Goal: Task Accomplishment & Management: Manage account settings

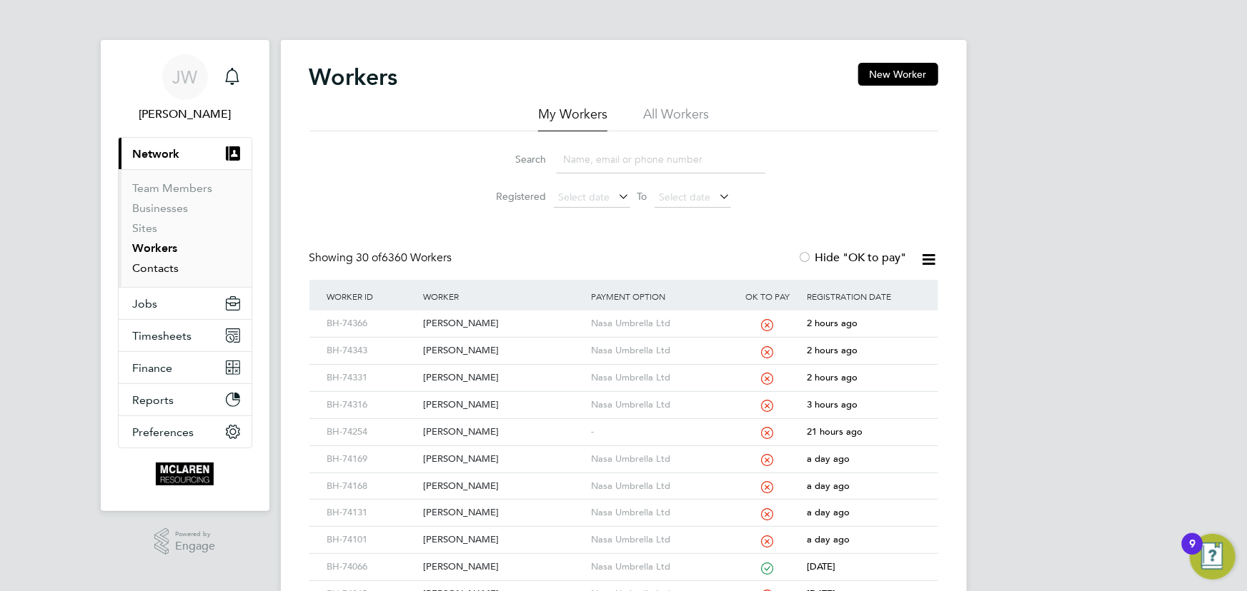
click at [171, 273] on link "Contacts" at bounding box center [156, 268] width 46 height 14
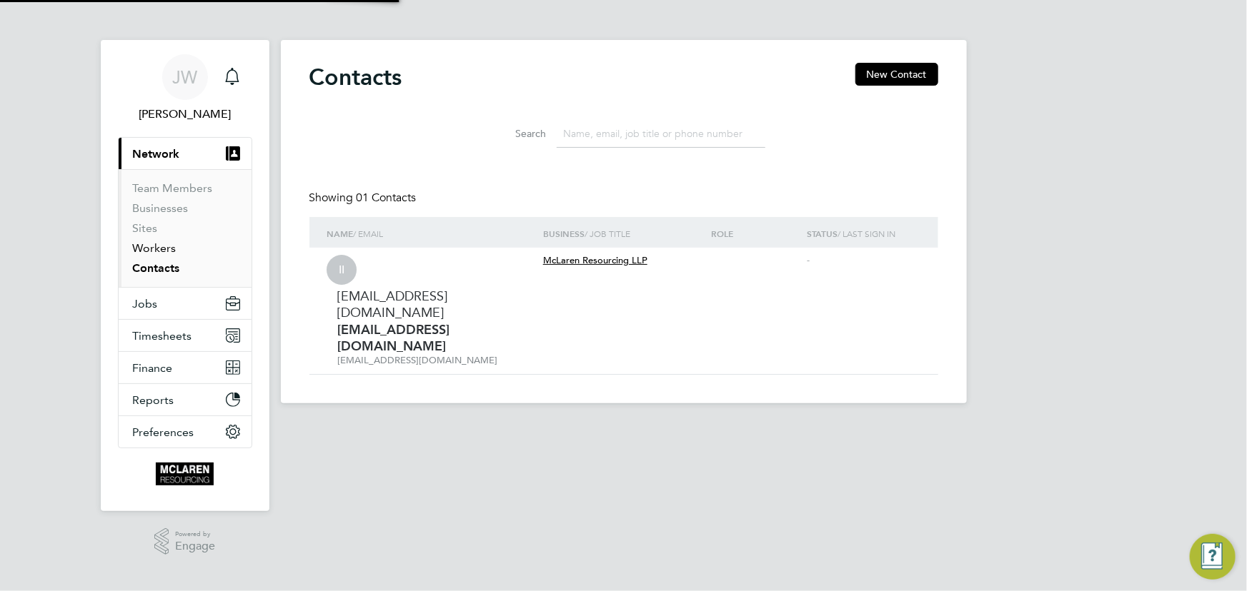
click at [162, 251] on link "Workers" at bounding box center [155, 248] width 44 height 14
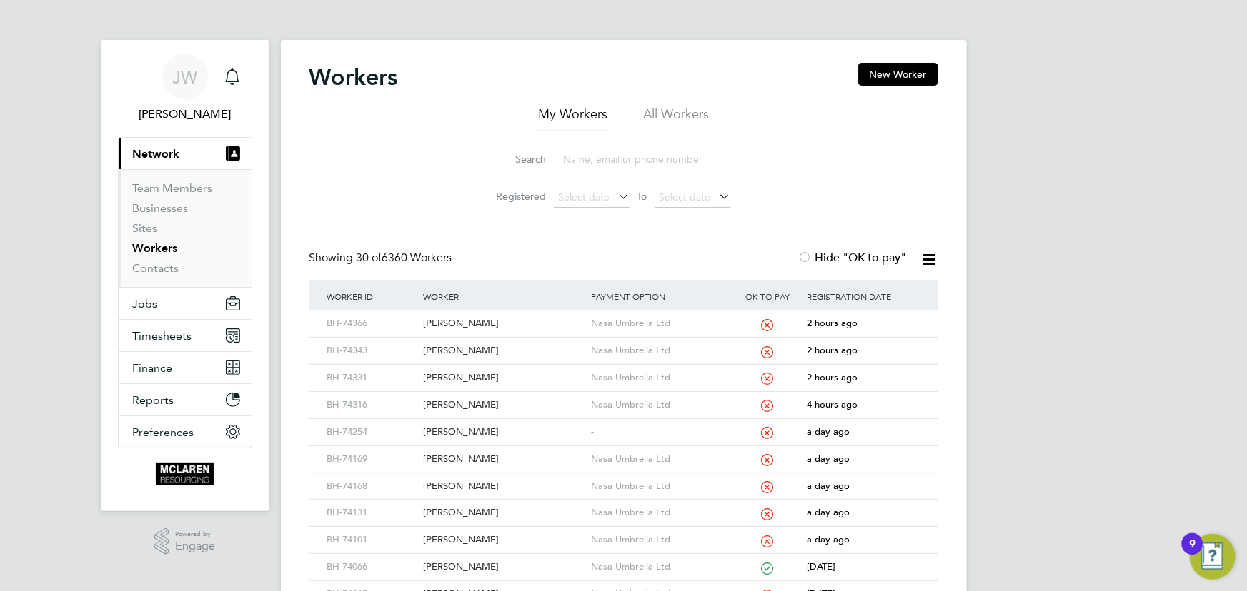
click at [581, 164] on input at bounding box center [660, 160] width 209 height 28
type input "s"
click at [591, 151] on input "bur" at bounding box center [660, 160] width 209 height 28
type input "b"
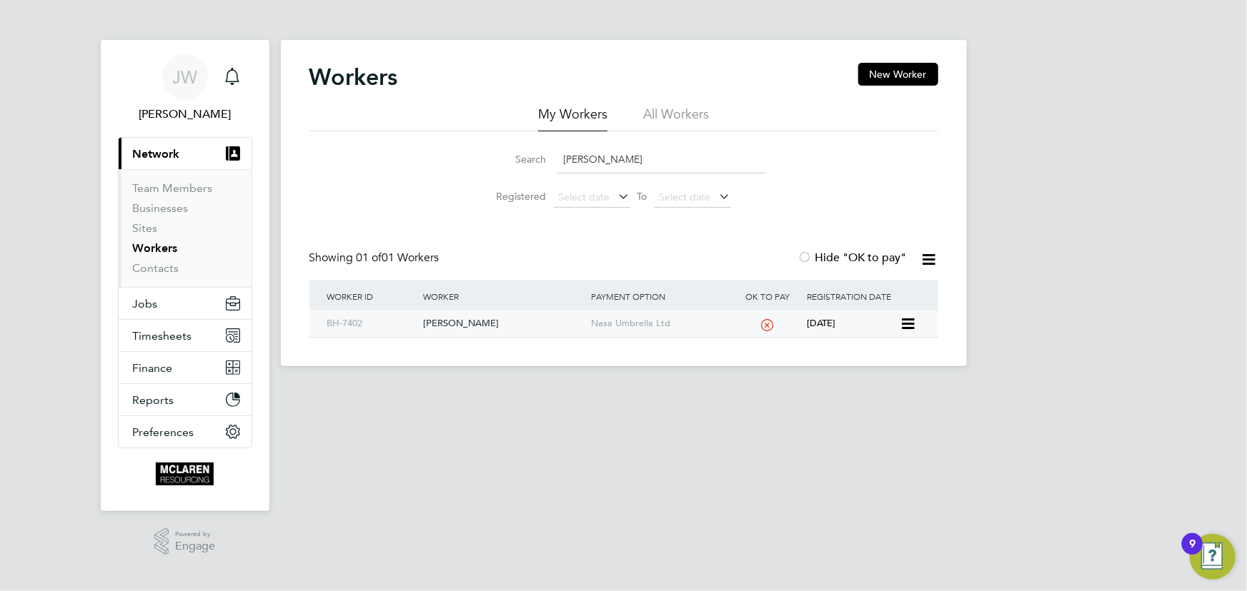
type input "sebastian bur"
click at [479, 322] on div "[PERSON_NAME]" at bounding box center [503, 324] width 168 height 26
click at [469, 321] on div "[PERSON_NAME]" at bounding box center [503, 324] width 168 height 26
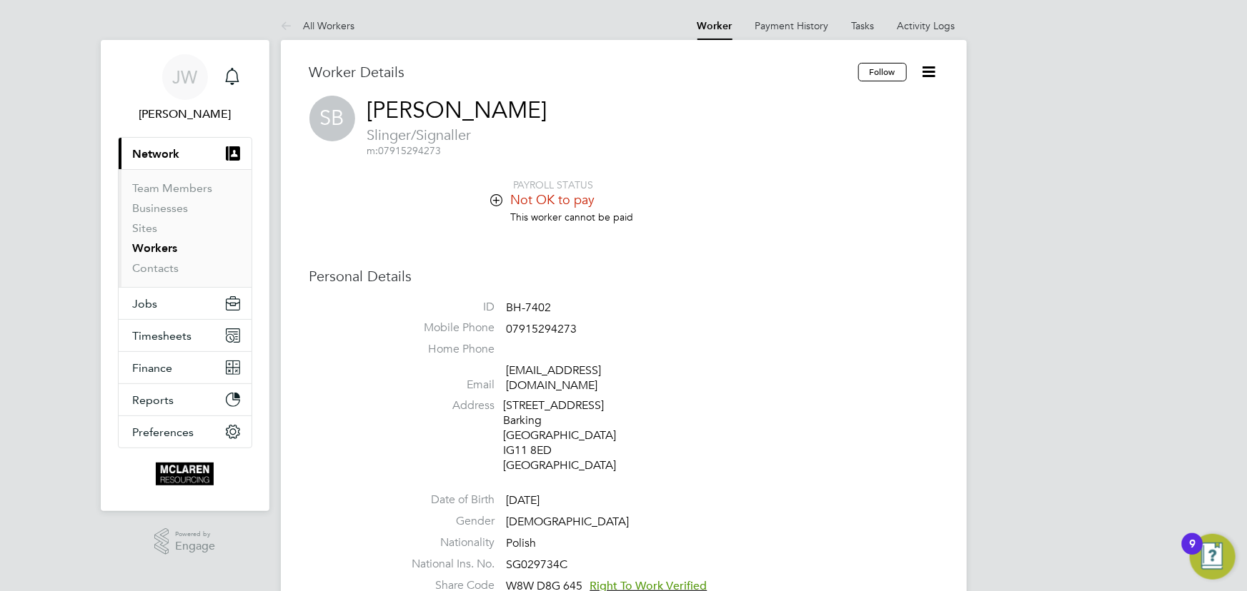
click at [938, 67] on icon at bounding box center [929, 72] width 18 height 18
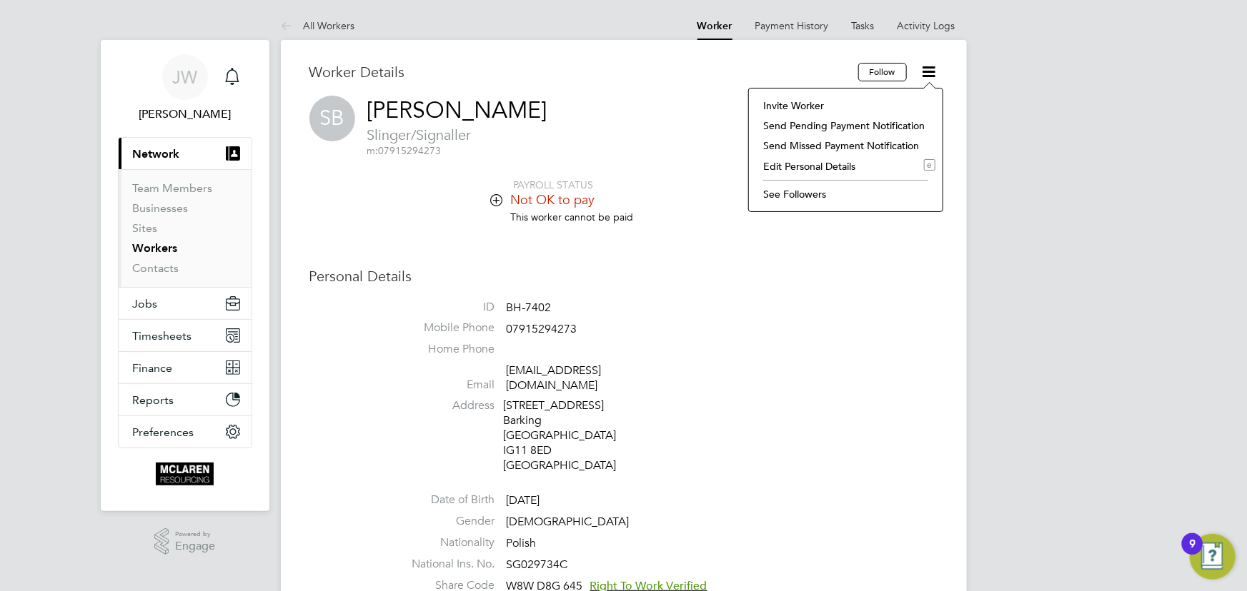
click at [799, 169] on li "Edit Personal Details e" at bounding box center [845, 166] width 179 height 20
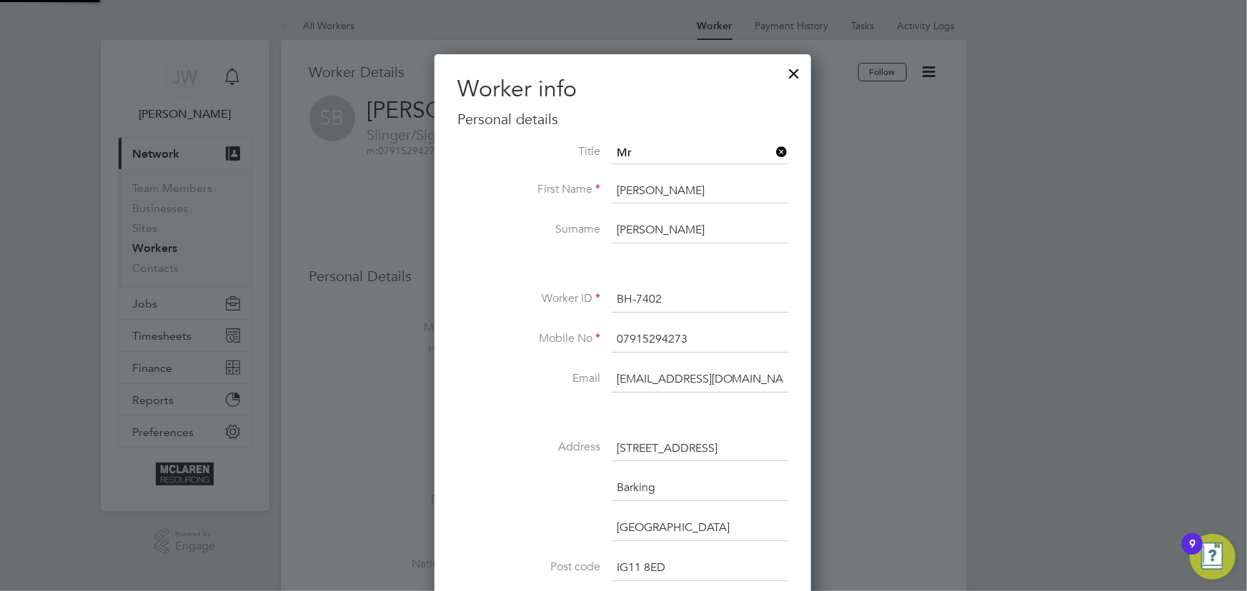
scroll to position [843, 378]
drag, startPoint x: 619, startPoint y: 382, endPoint x: 794, endPoint y: 370, distance: 174.7
click at [794, 370] on div "Worker info Personal details Title First Name Sebastian Surname Burdzy Worker I…" at bounding box center [622, 477] width 376 height 846
type input "[EMAIL_ADDRESS][DOMAIN_NAME]"
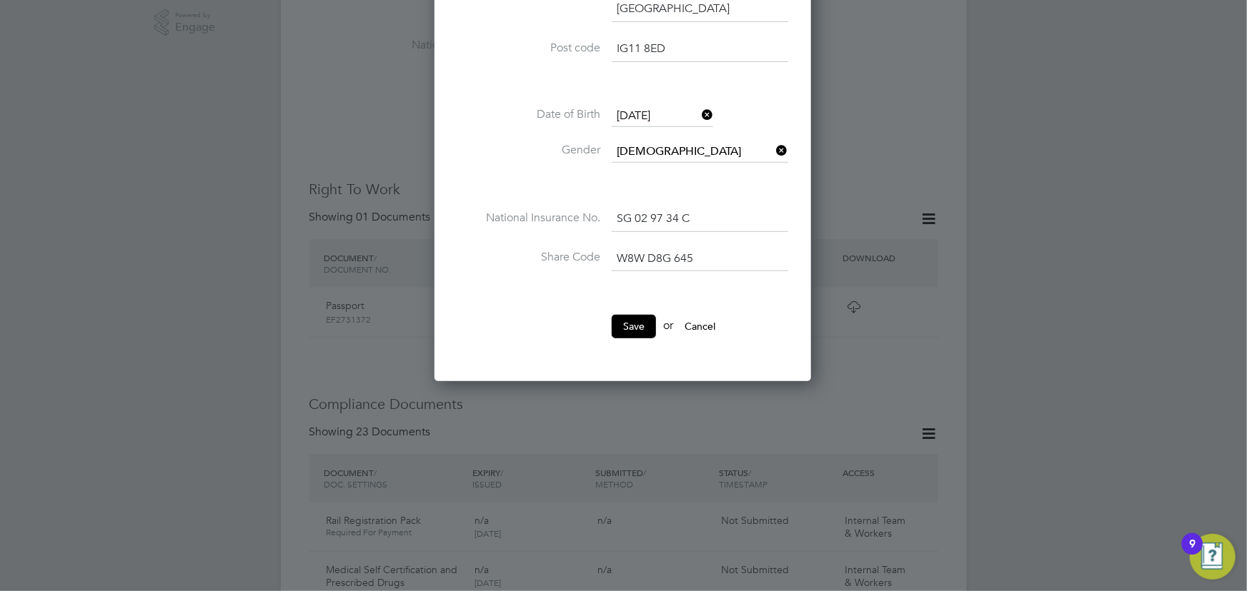
click at [614, 320] on button "Save" at bounding box center [633, 326] width 44 height 23
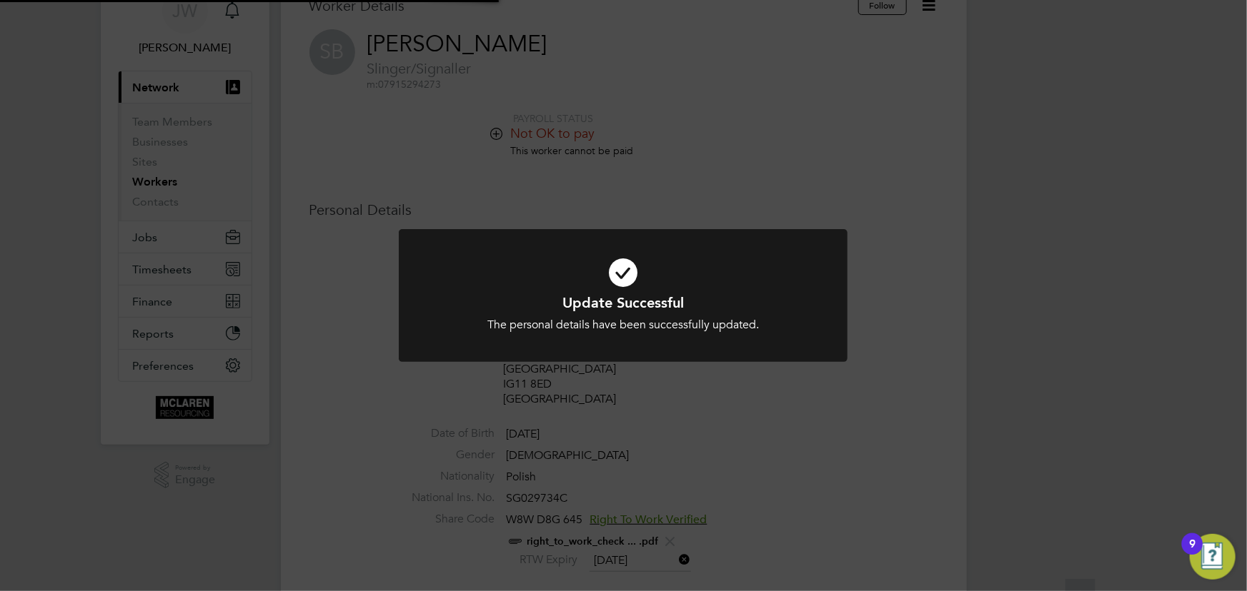
scroll to position [0, 0]
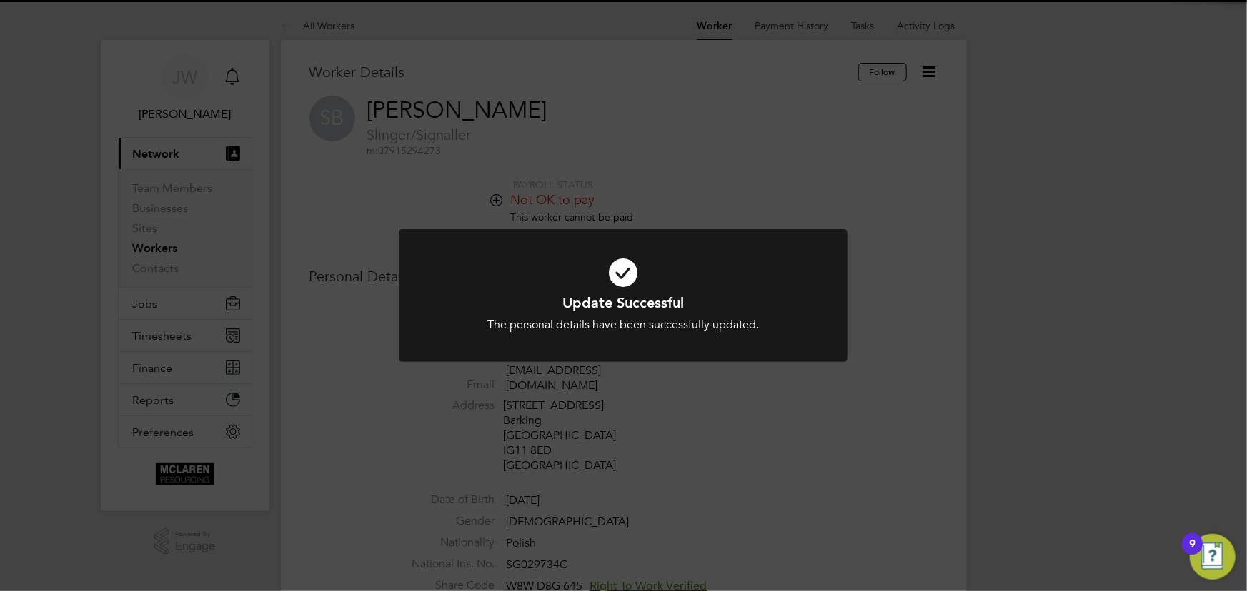
click at [787, 417] on div "Update Successful The personal details have been successfully updated. Cancel O…" at bounding box center [623, 295] width 1247 height 591
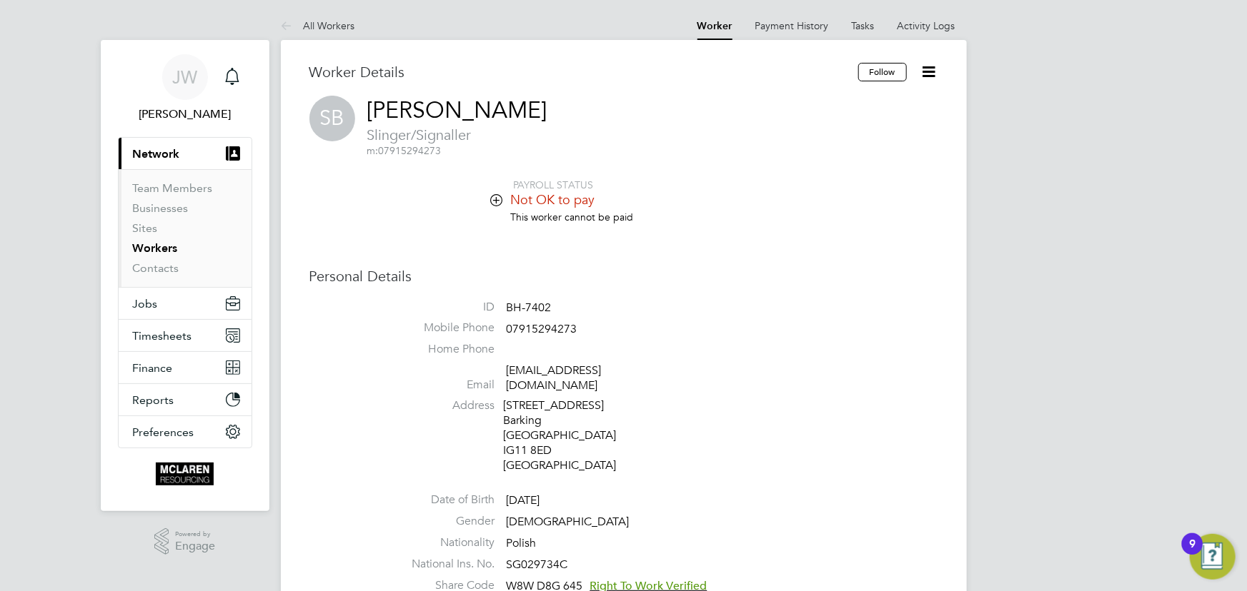
click at [927, 74] on icon at bounding box center [929, 72] width 18 height 18
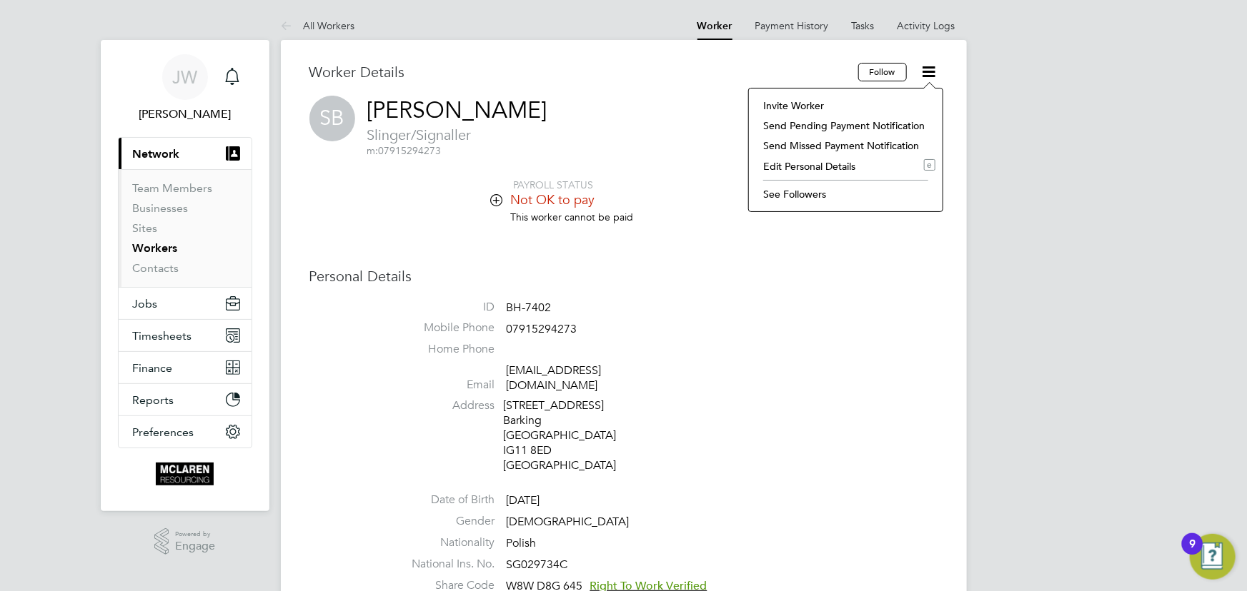
click at [801, 100] on li "Invite Worker" at bounding box center [845, 106] width 179 height 20
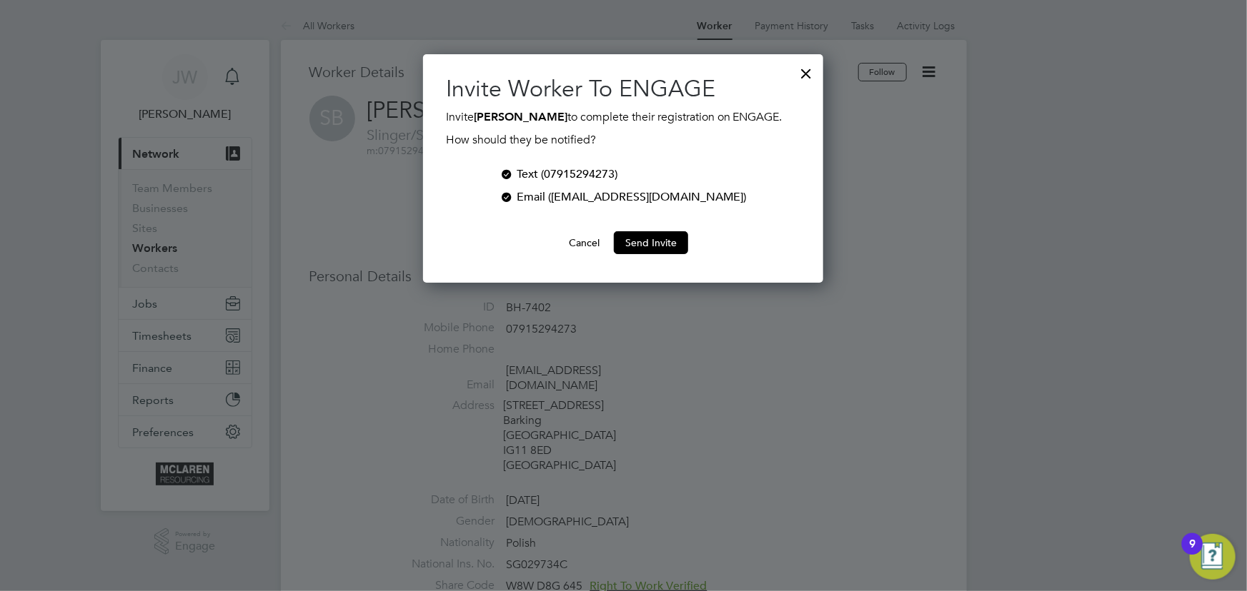
scroll to position [229, 400]
click at [514, 172] on div at bounding box center [506, 173] width 14 height 14
click at [646, 249] on button "Send Invite" at bounding box center [651, 242] width 74 height 23
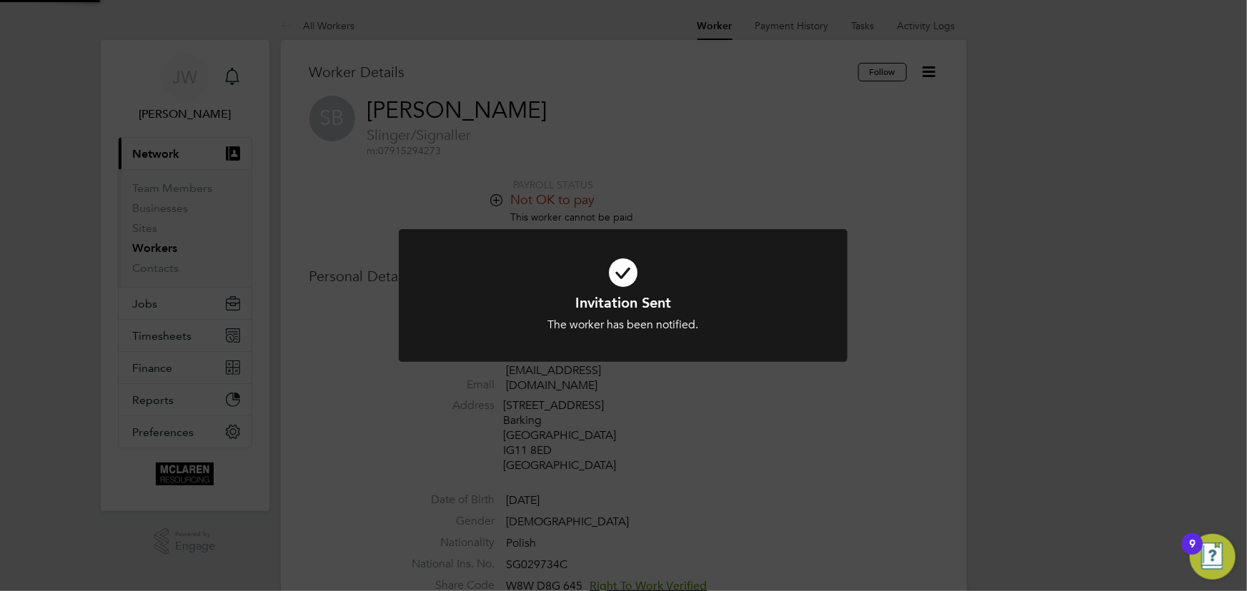
click at [1047, 247] on div "Invitation Sent The worker has been notified. Cancel Okay" at bounding box center [623, 295] width 1247 height 591
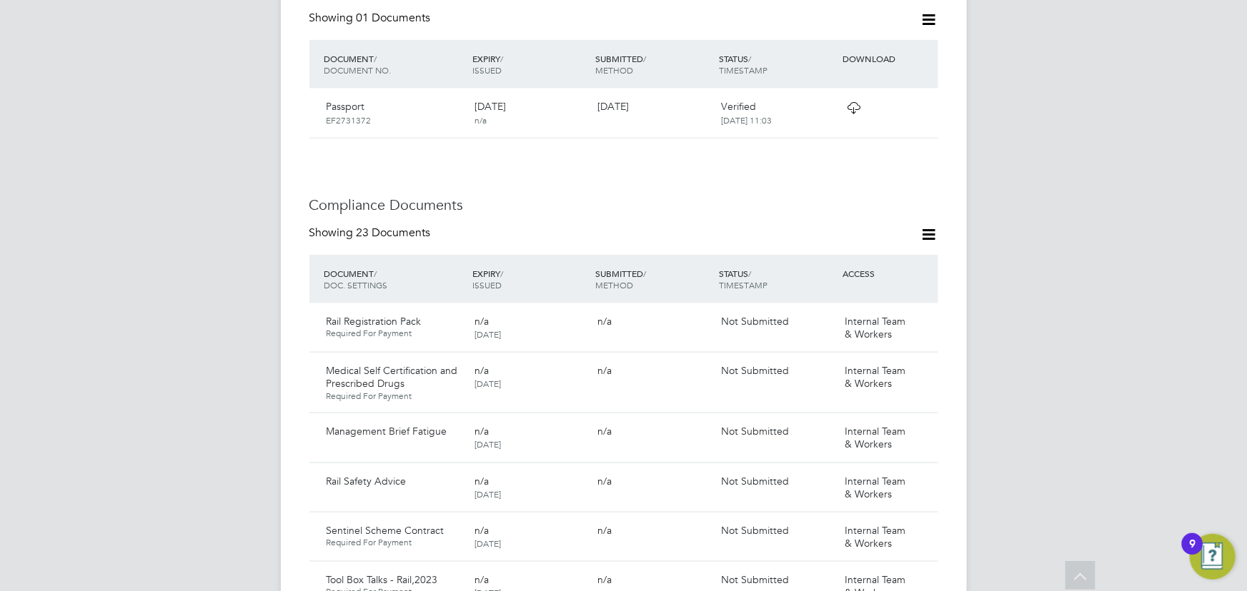
scroll to position [714, 0]
click at [935, 230] on icon at bounding box center [929, 239] width 18 height 18
click at [897, 255] on li "Document Settings" at bounding box center [882, 258] width 105 height 20
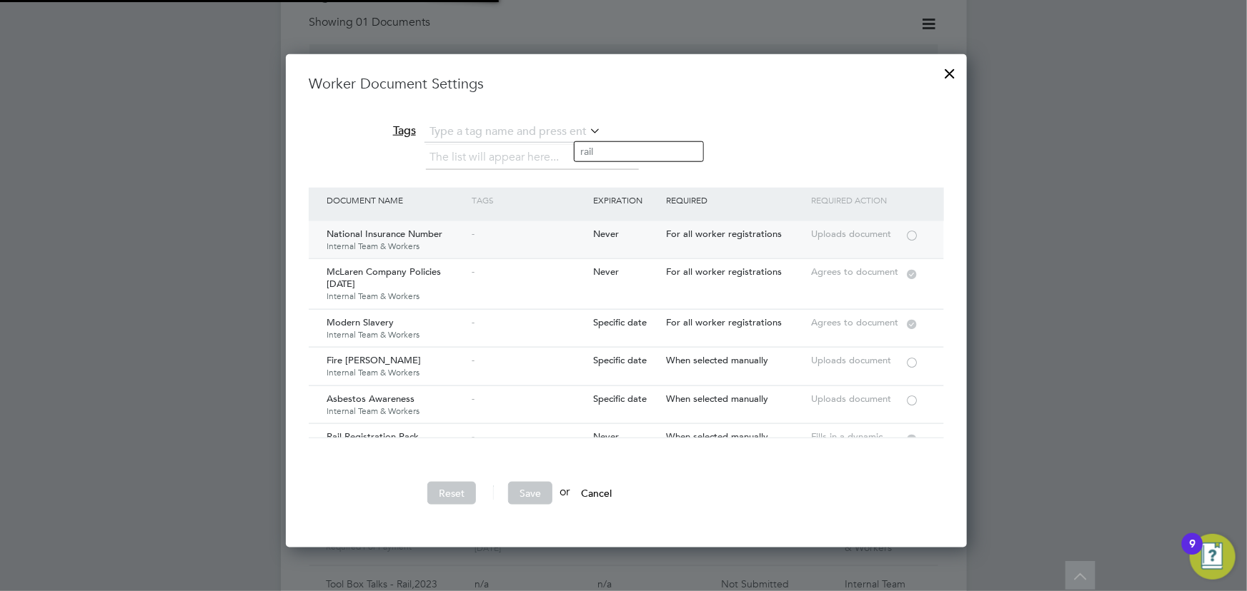
scroll to position [493, 686]
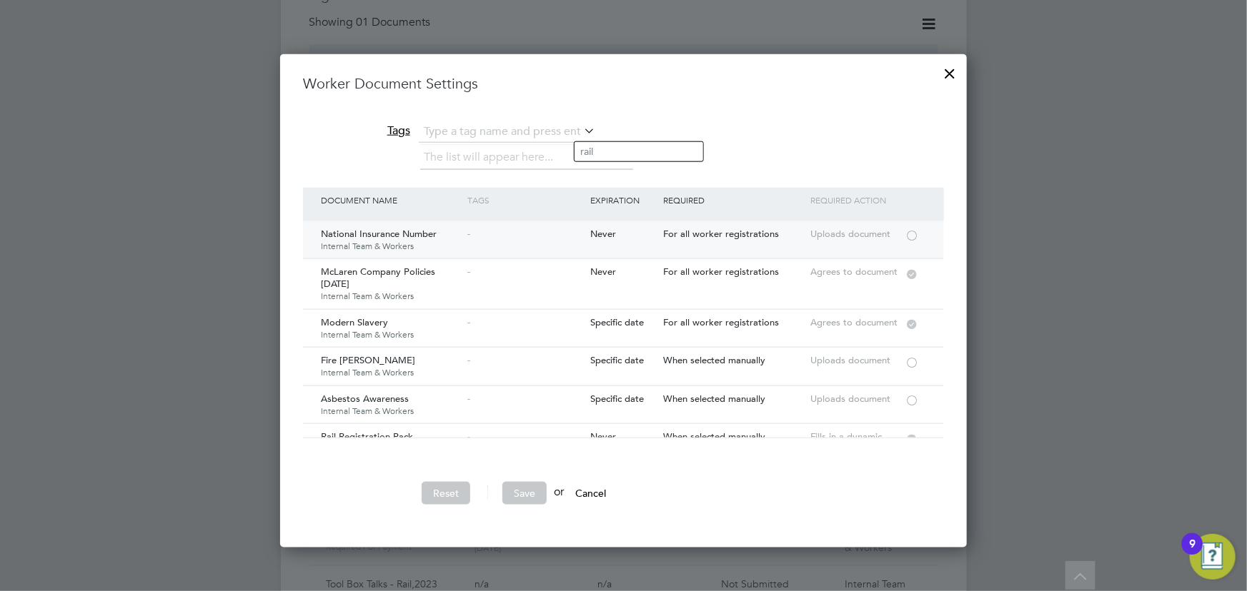
click at [914, 234] on div at bounding box center [911, 234] width 14 height 11
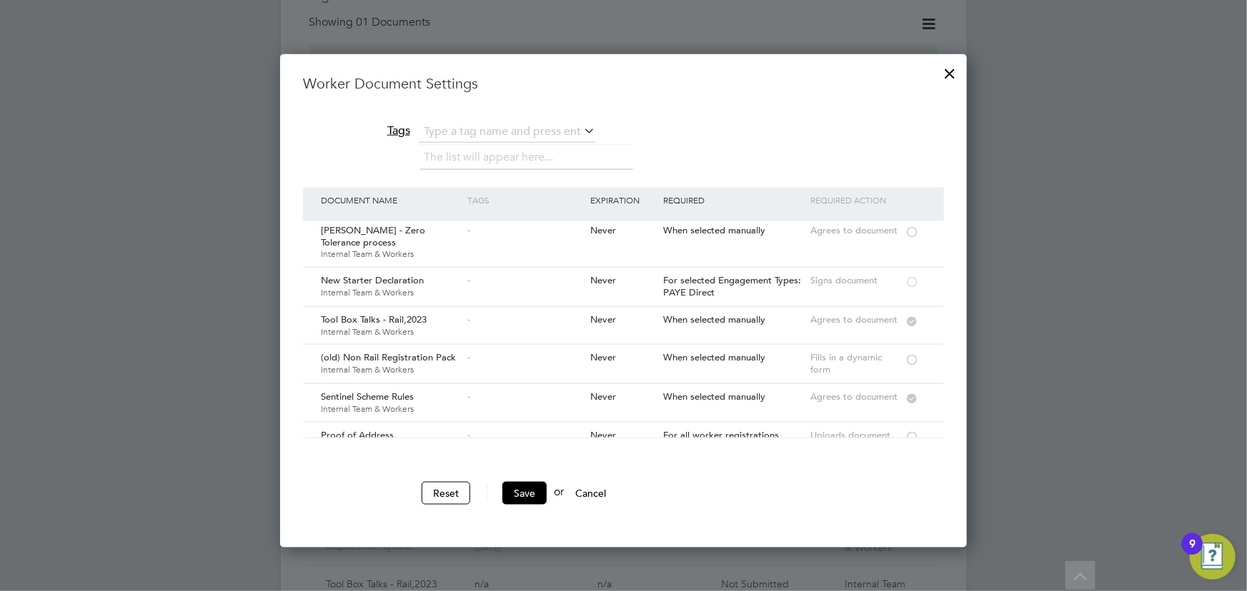
scroll to position [779, 0]
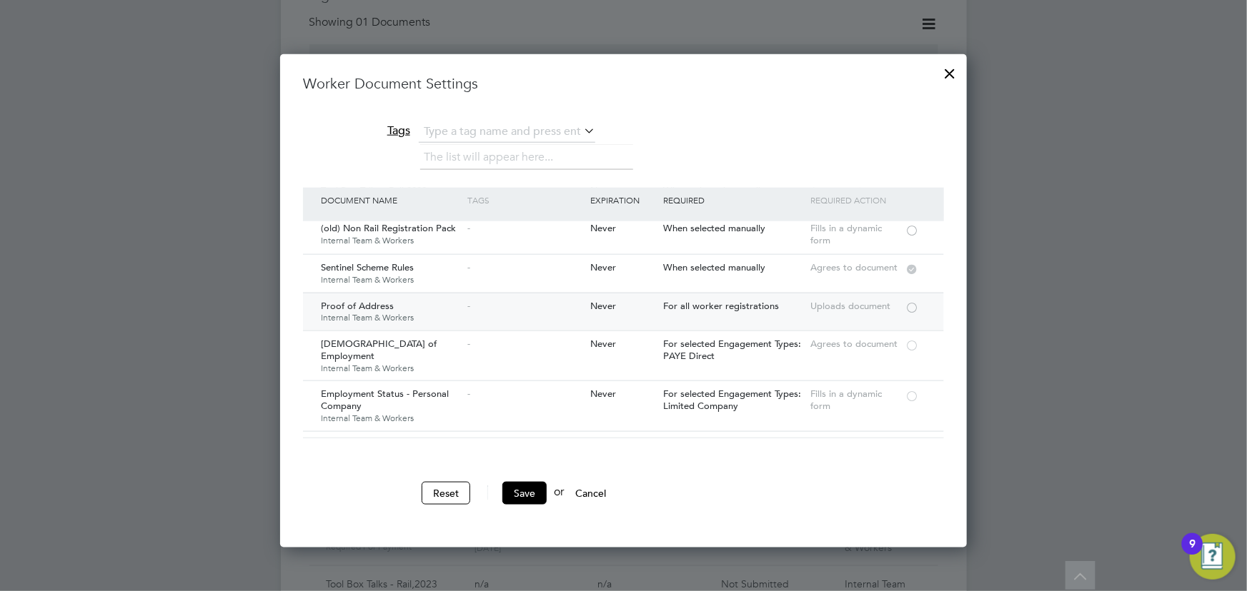
click at [909, 301] on div at bounding box center [911, 306] width 14 height 11
click at [520, 496] on button "Save" at bounding box center [524, 493] width 44 height 23
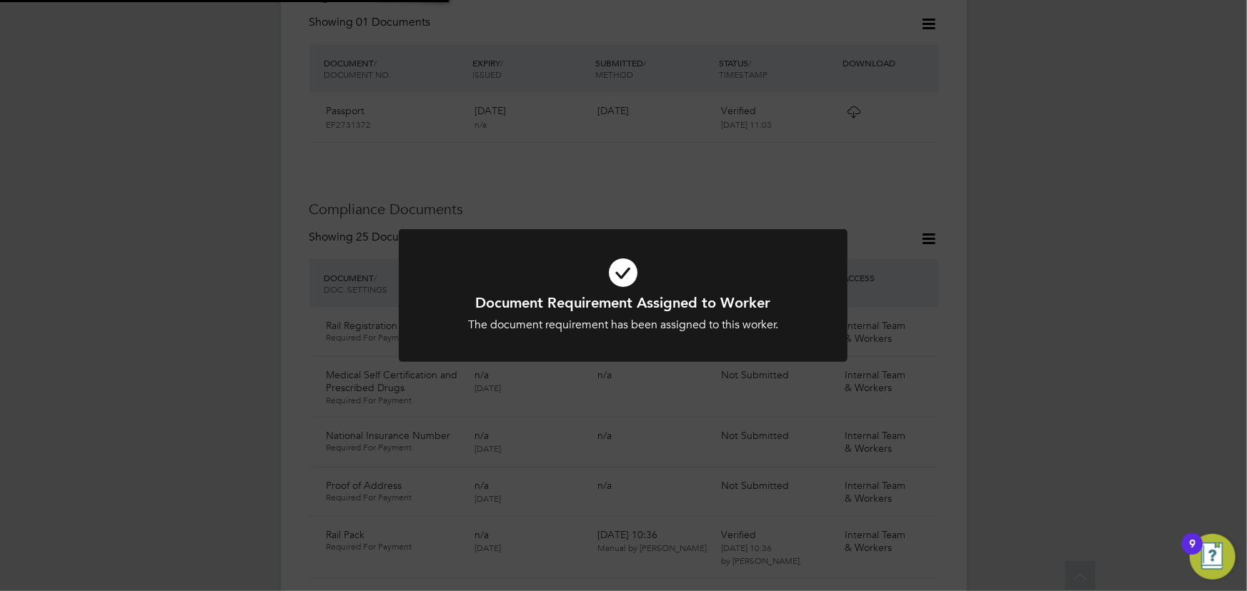
click at [1140, 367] on div "Document Requirement Assigned to Worker The document requirement has been assig…" at bounding box center [623, 295] width 1247 height 591
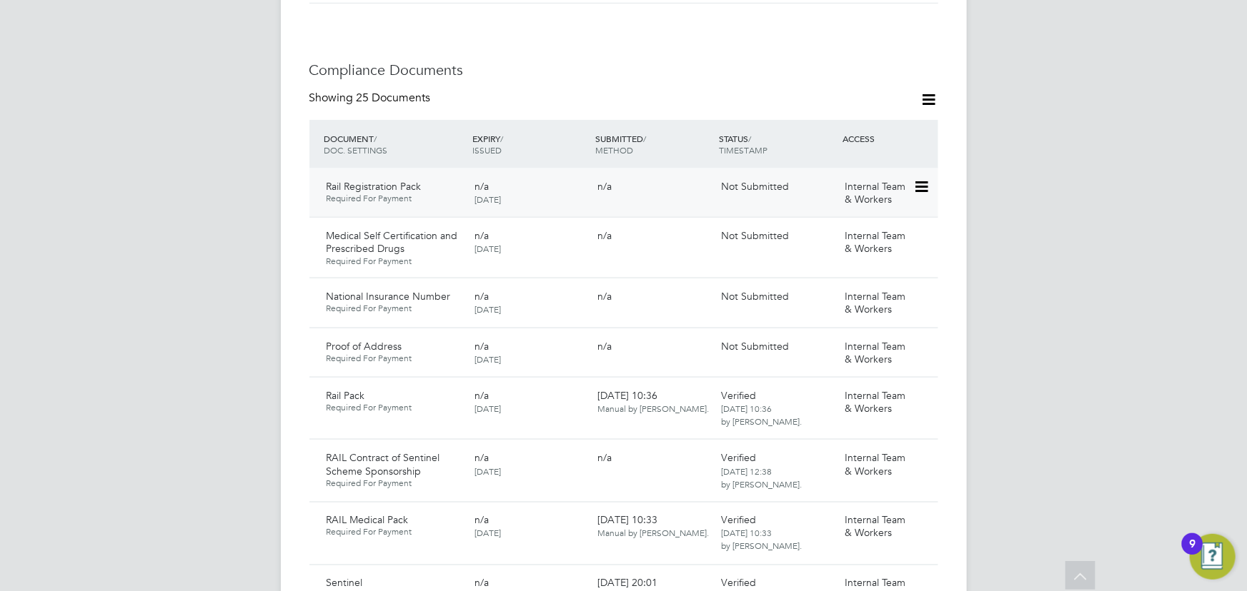
scroll to position [1039, 0]
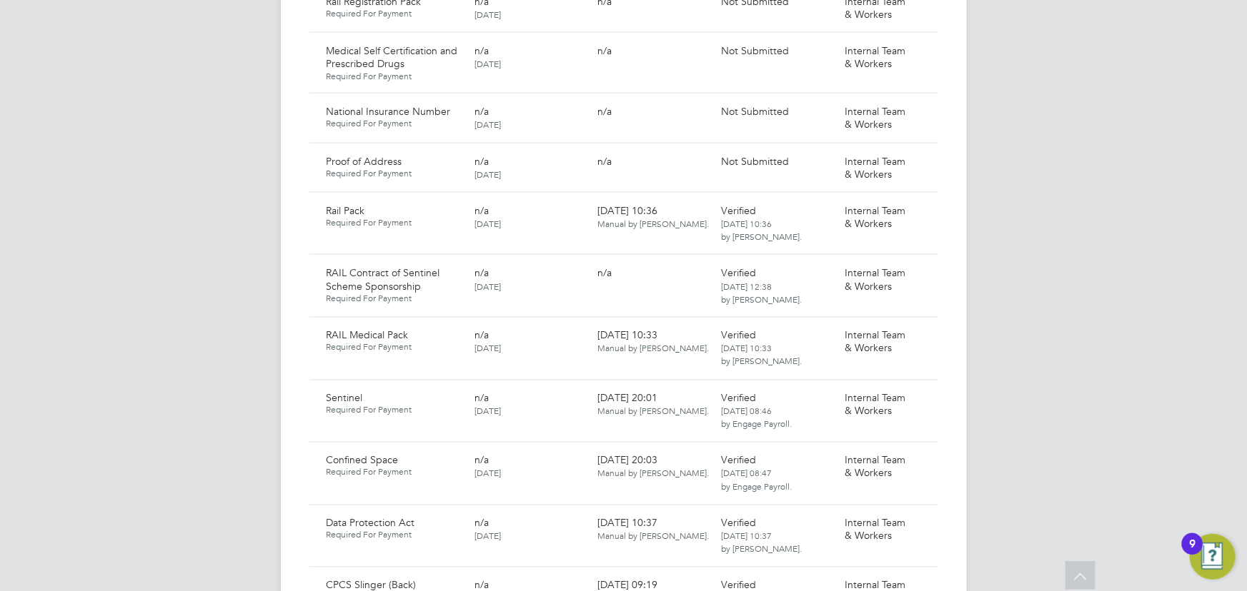
drag, startPoint x: 922, startPoint y: 98, endPoint x: 880, endPoint y: 118, distance: 46.7
click at [937, 104] on icon at bounding box center [944, 112] width 14 height 17
click at [854, 146] on li "Submit Document" at bounding box center [874, 151] width 106 height 20
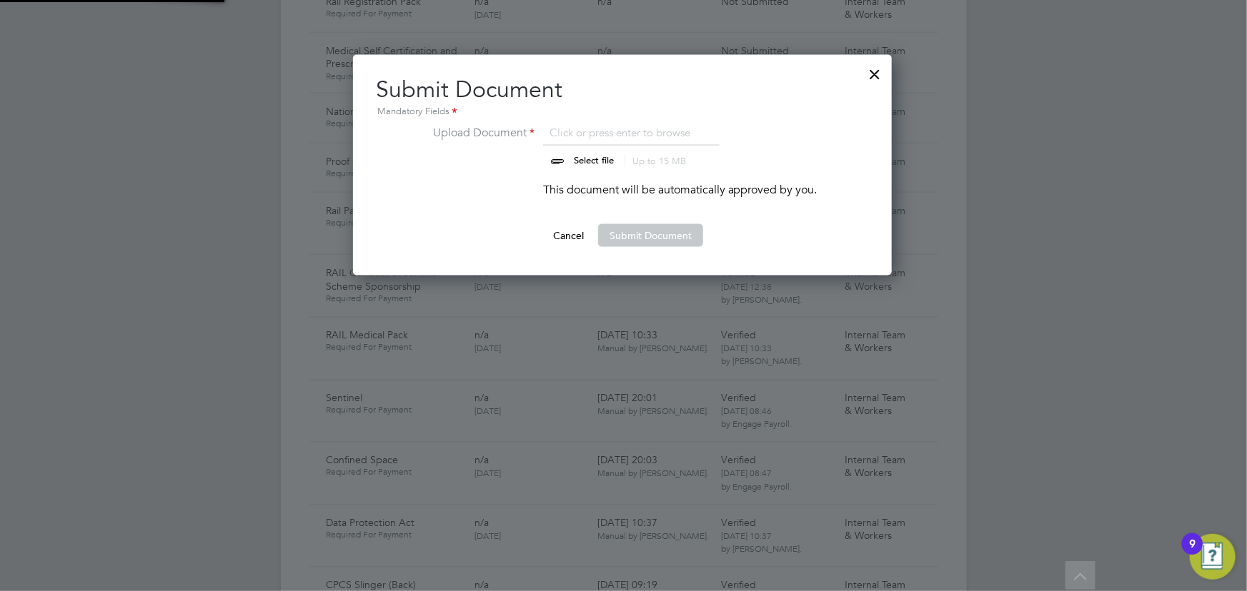
scroll to position [221, 540]
click at [600, 161] on input "file" at bounding box center [607, 145] width 224 height 43
type input "C:\fakepath\sebatsian proof of ni.jpg"
click at [613, 227] on button "Submit Document" at bounding box center [650, 235] width 105 height 23
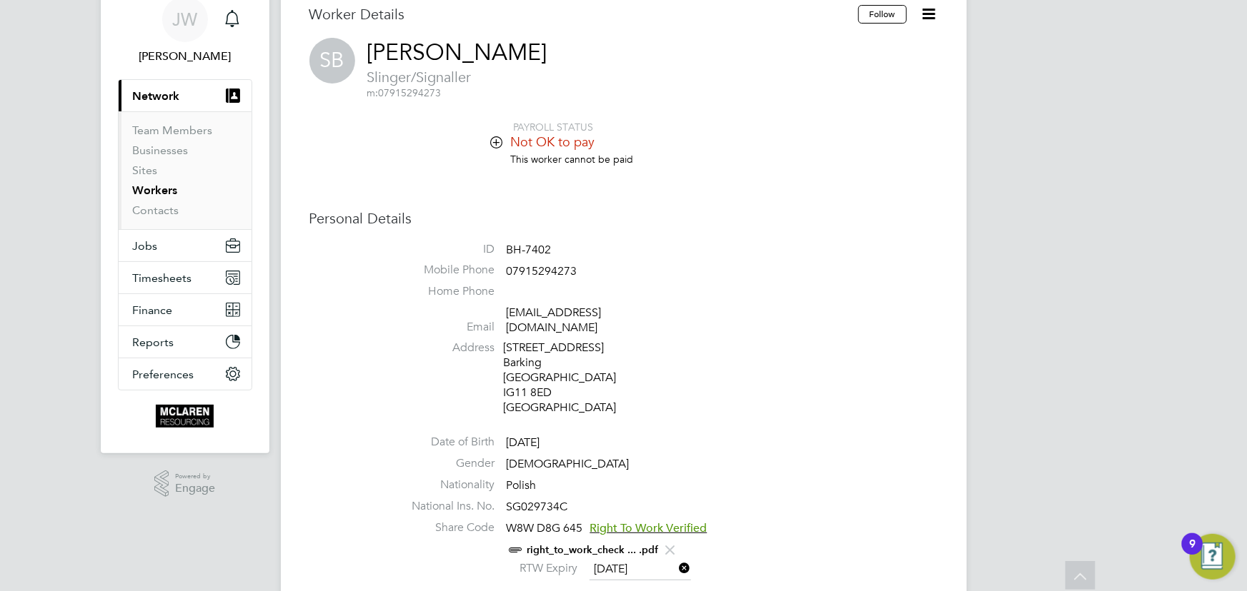
scroll to position [0, 0]
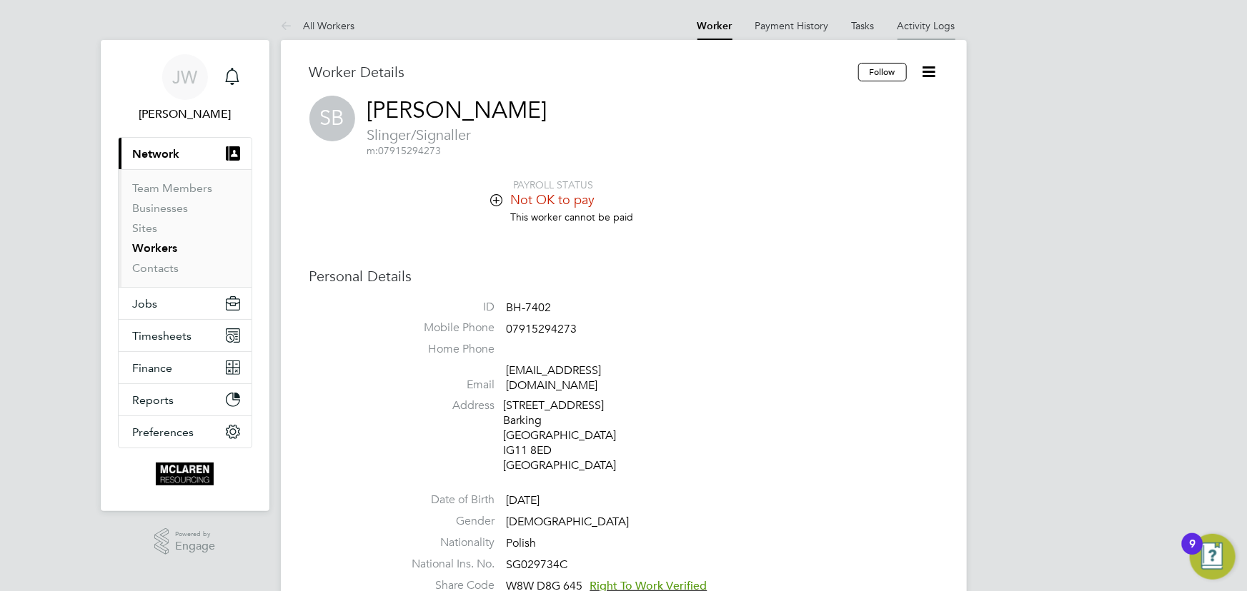
click at [929, 24] on link "Activity Logs" at bounding box center [926, 25] width 58 height 13
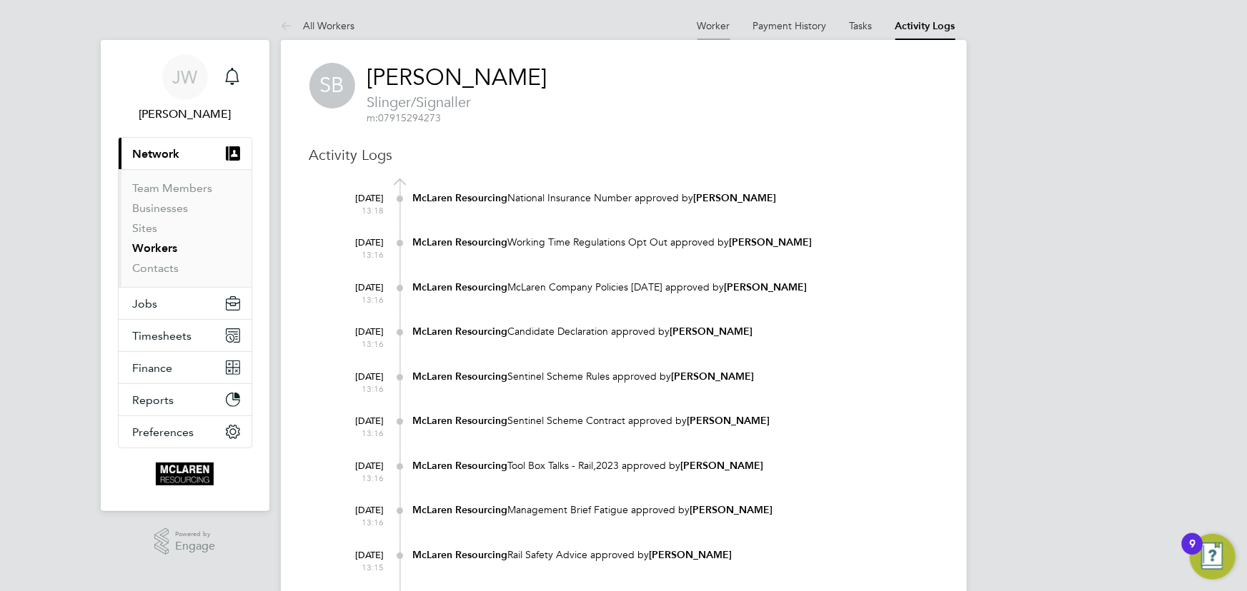
click at [710, 22] on link "Worker" at bounding box center [713, 25] width 33 height 13
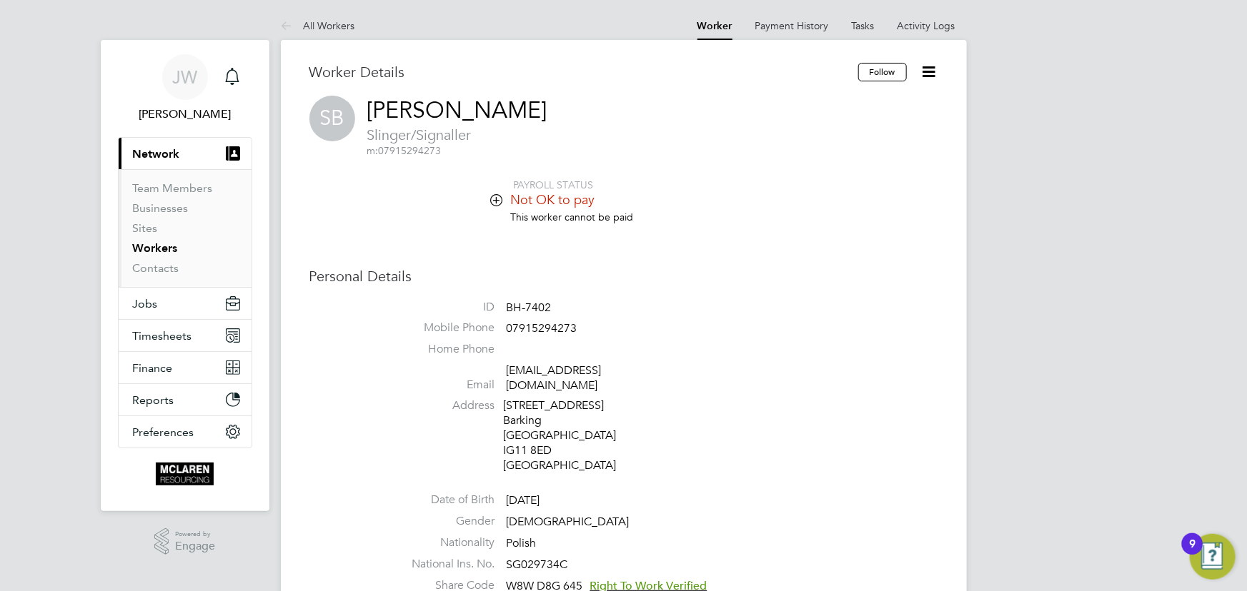
scroll to position [194, 0]
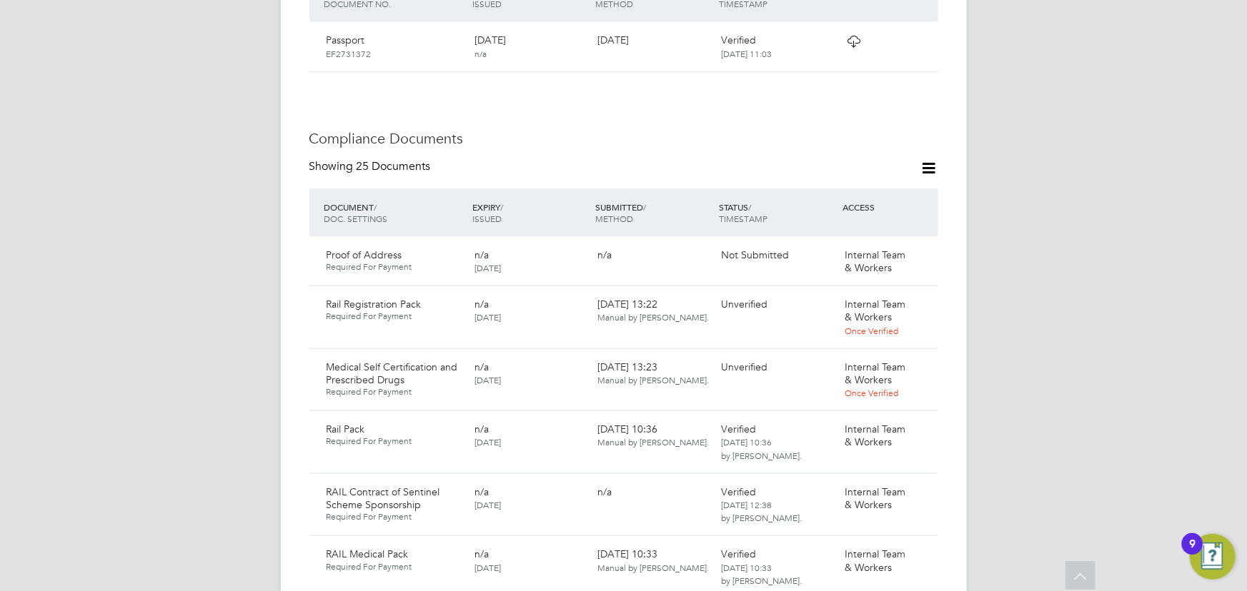
scroll to position [844, 0]
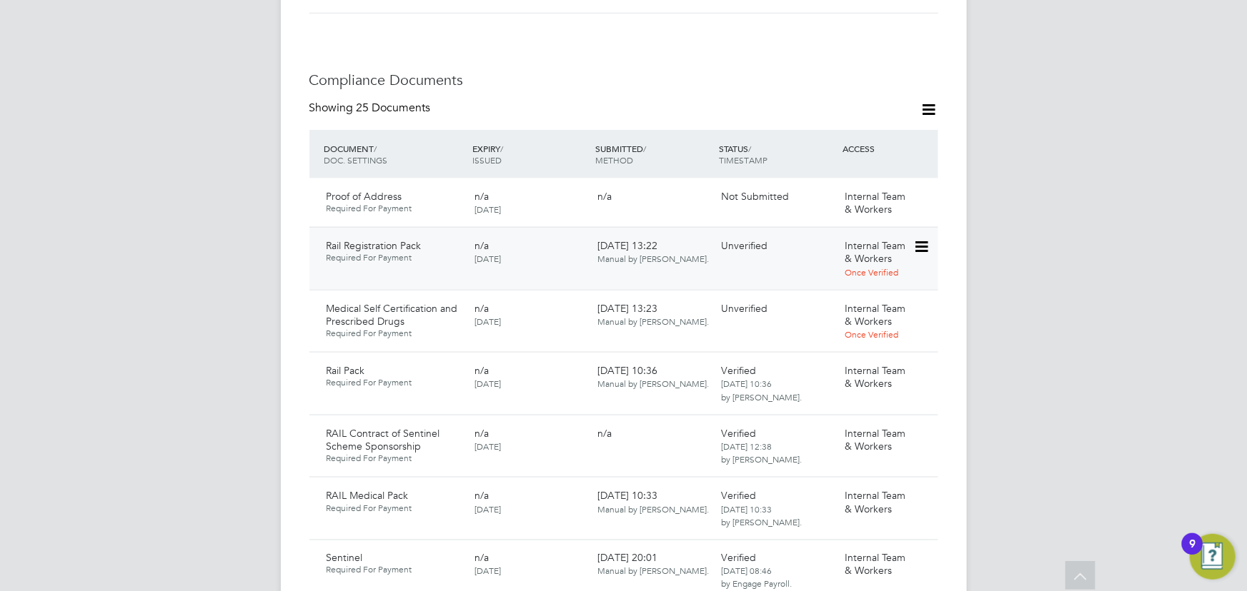
click at [924, 239] on icon at bounding box center [920, 247] width 14 height 17
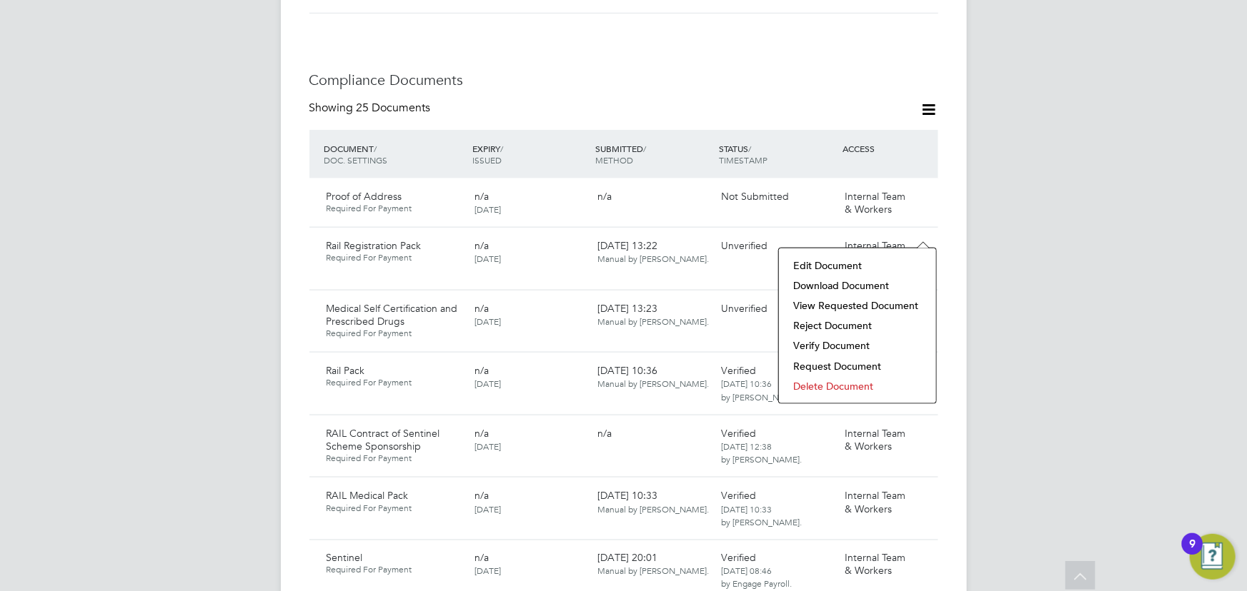
click at [814, 345] on li "Verify Document" at bounding box center [857, 346] width 143 height 20
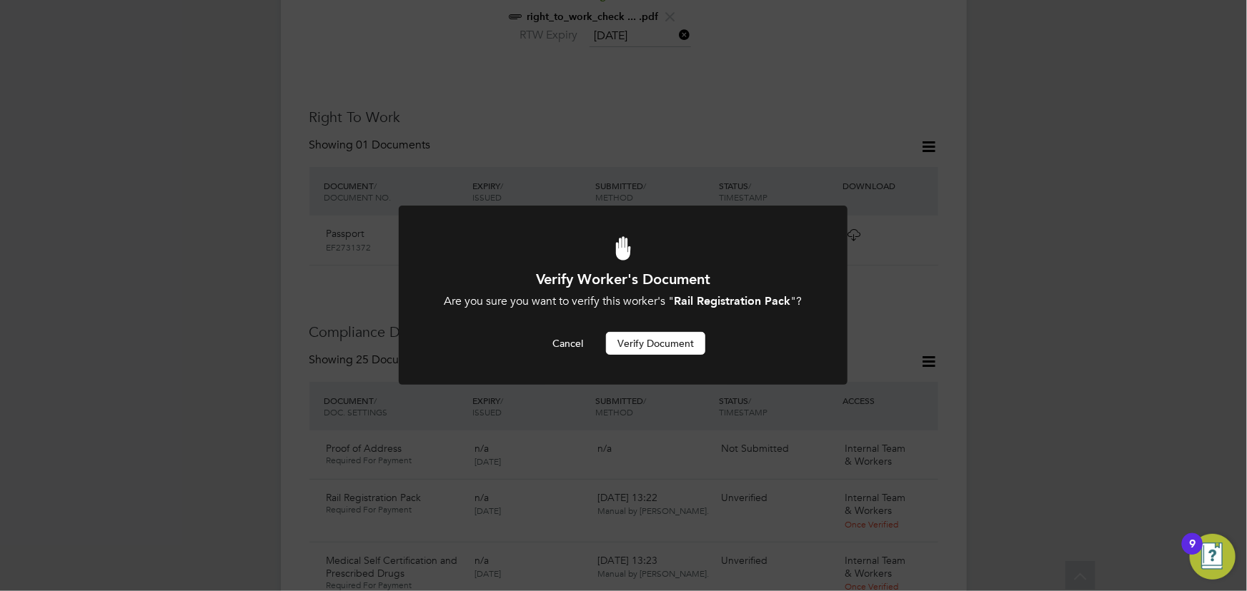
click at [669, 341] on button "Verify Document" at bounding box center [655, 343] width 99 height 23
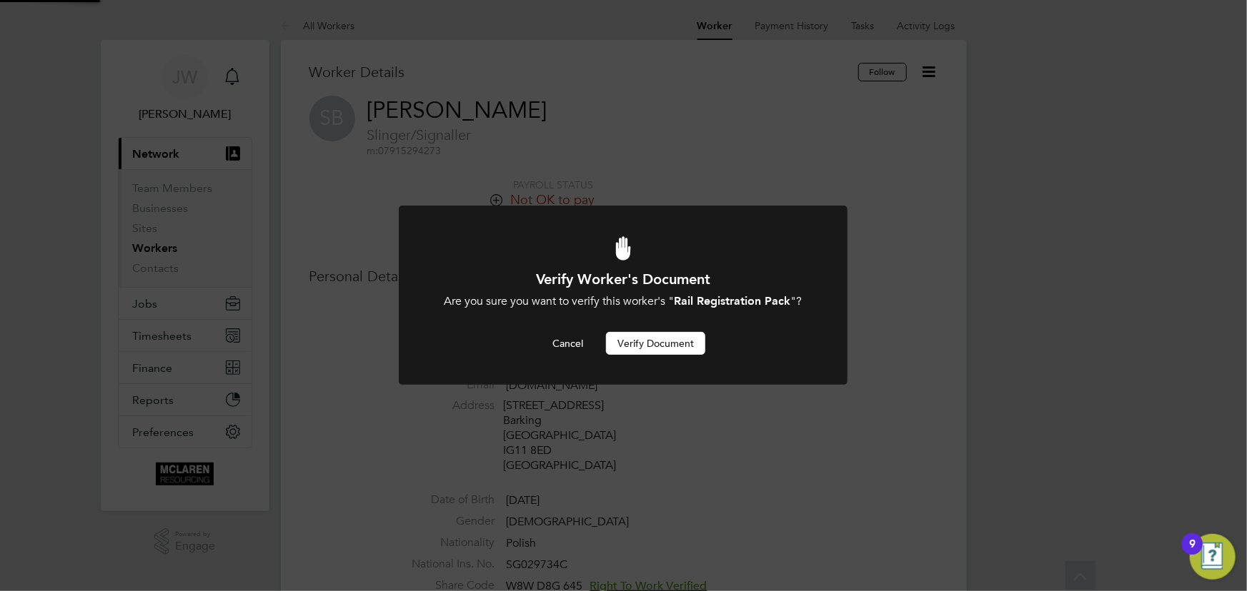
scroll to position [591, 0]
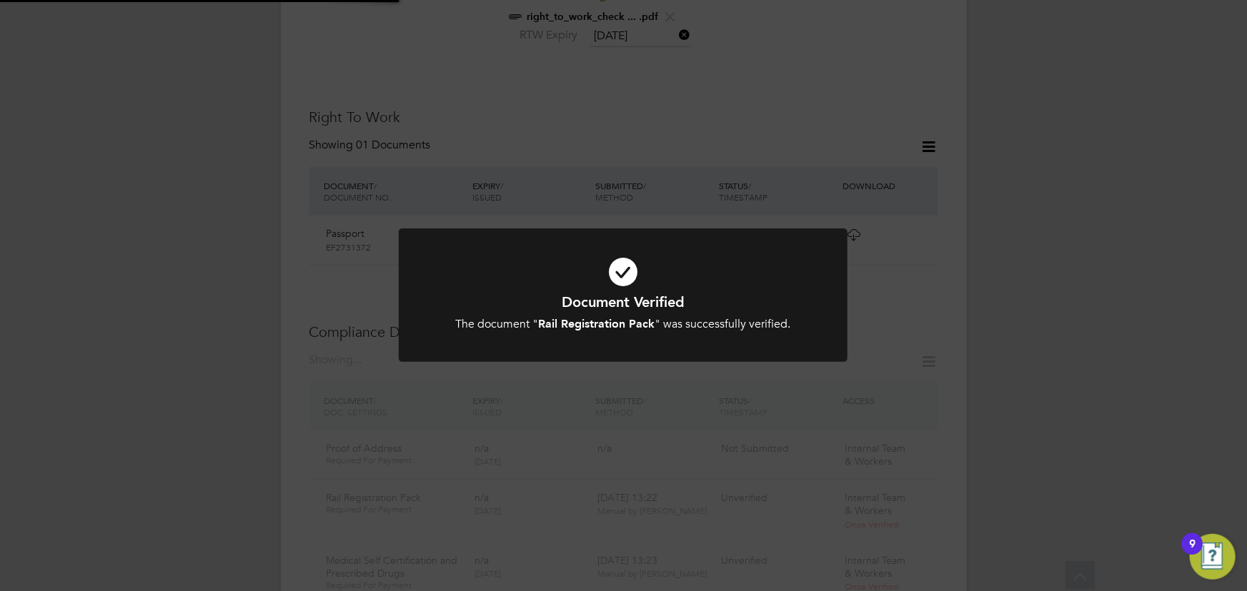
click at [1039, 257] on div "Document Verified The document " Rail Registration Pack " was successfully veri…" at bounding box center [623, 295] width 1247 height 591
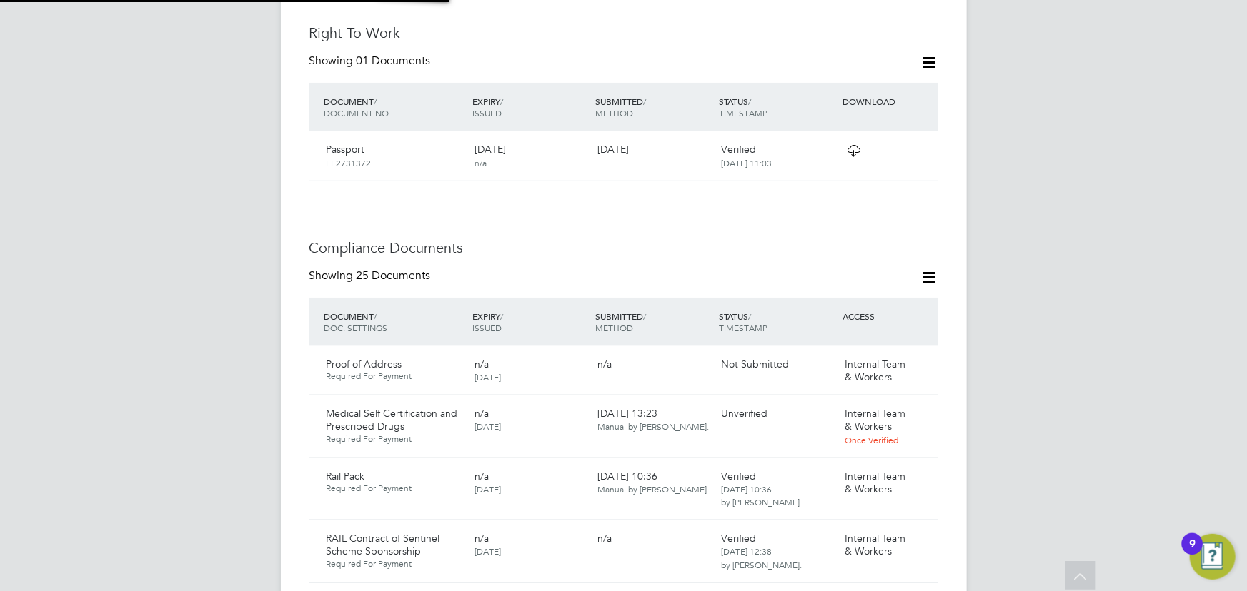
scroll to position [786, 0]
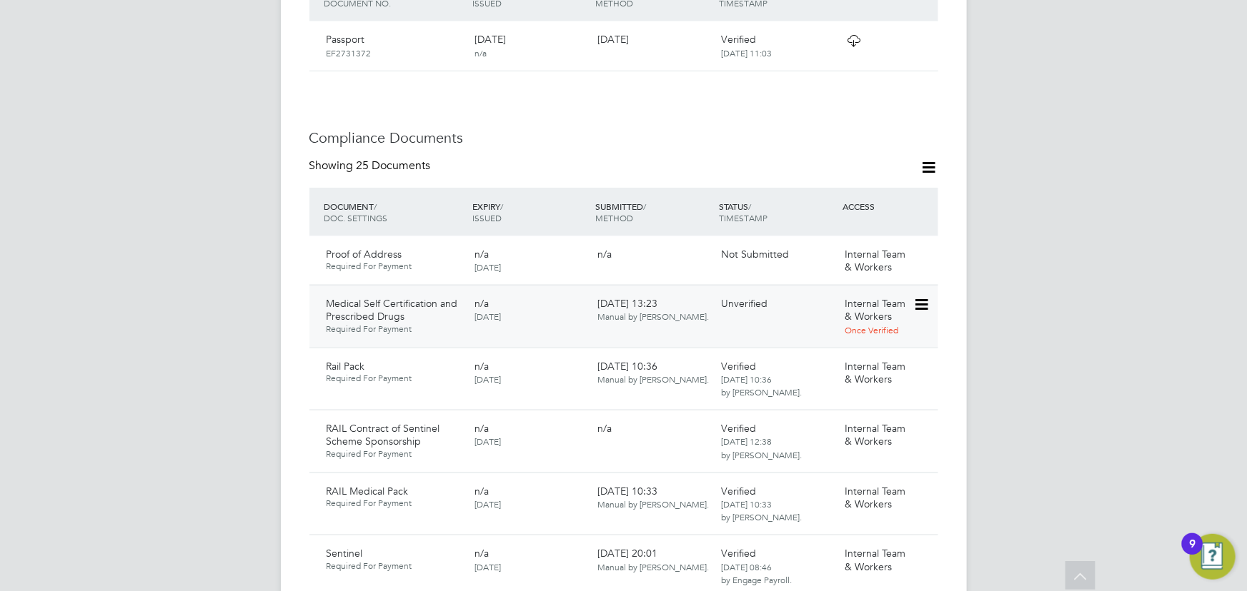
click at [923, 296] on icon at bounding box center [920, 304] width 14 height 17
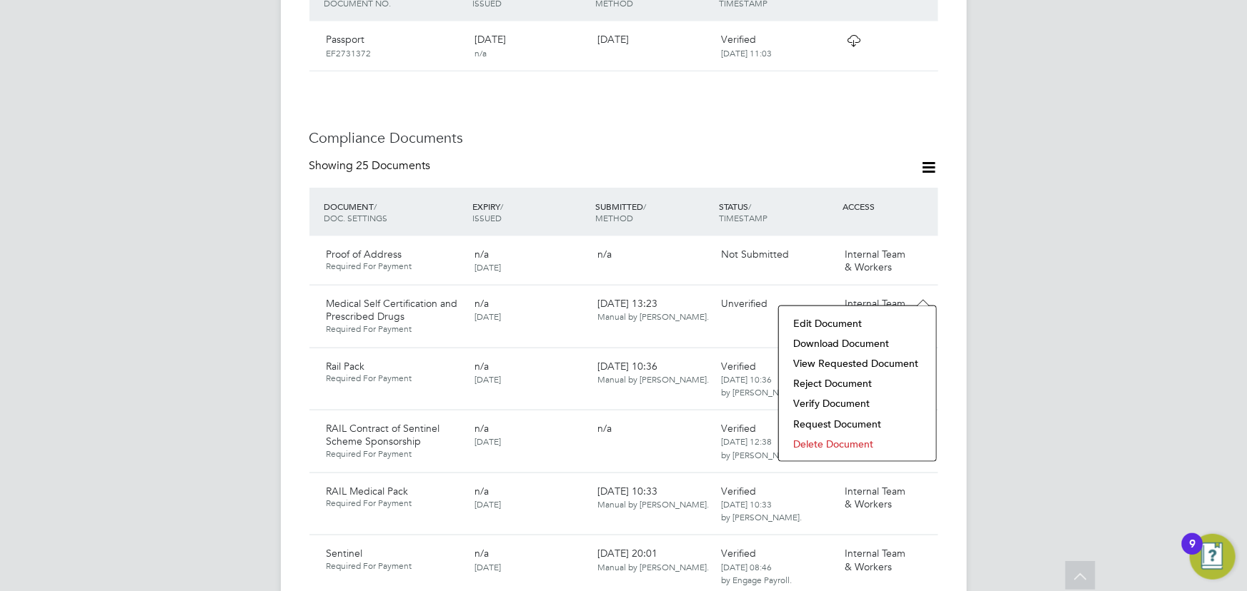
click at [818, 407] on li "Verify Document" at bounding box center [857, 404] width 143 height 20
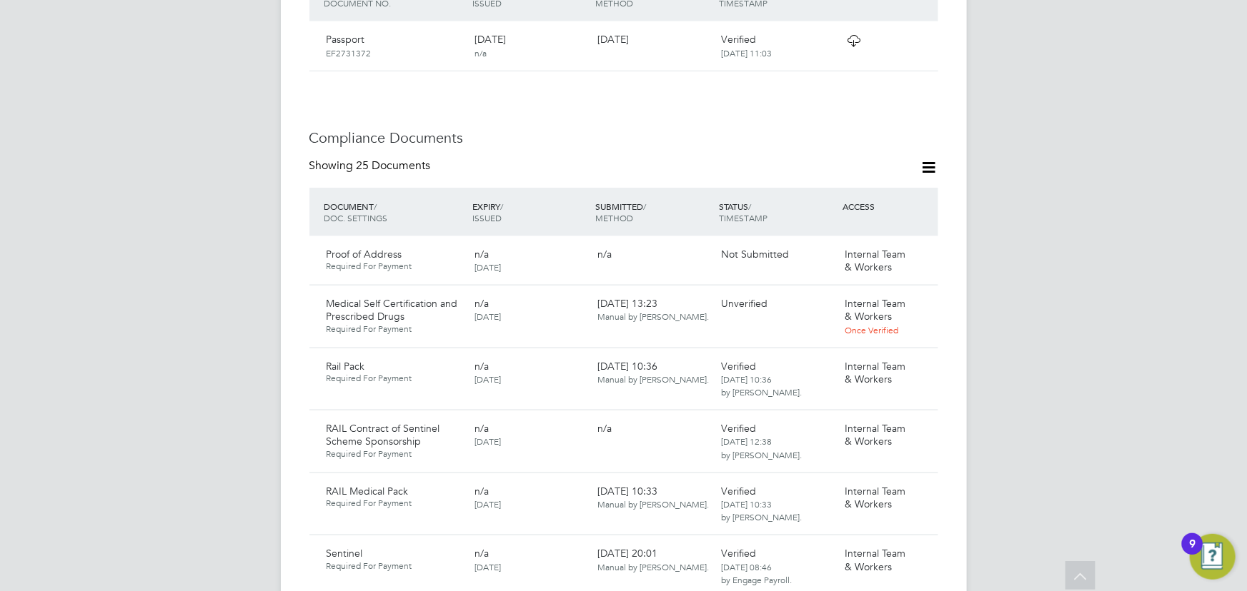
scroll to position [0, 0]
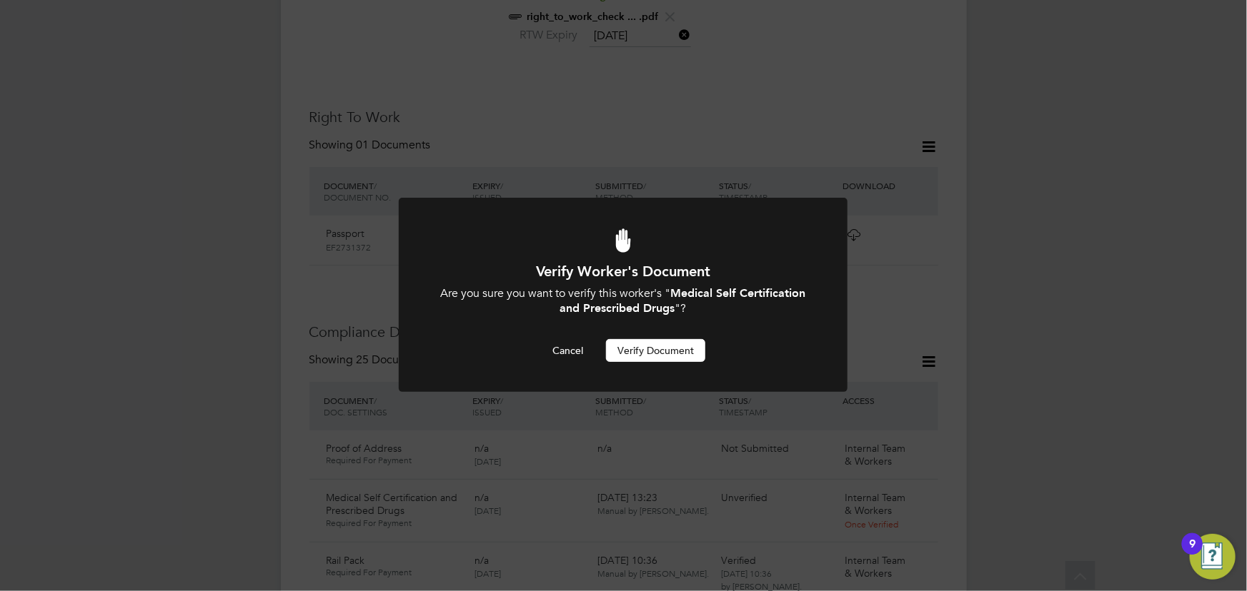
click at [1009, 386] on div "Verify Worker's Document Are you sure you want to verify this worker's " Medica…" at bounding box center [623, 295] width 1247 height 591
drag, startPoint x: 685, startPoint y: 362, endPoint x: 720, endPoint y: 359, distance: 35.1
click at [685, 361] on button "Verify Document" at bounding box center [655, 350] width 99 height 23
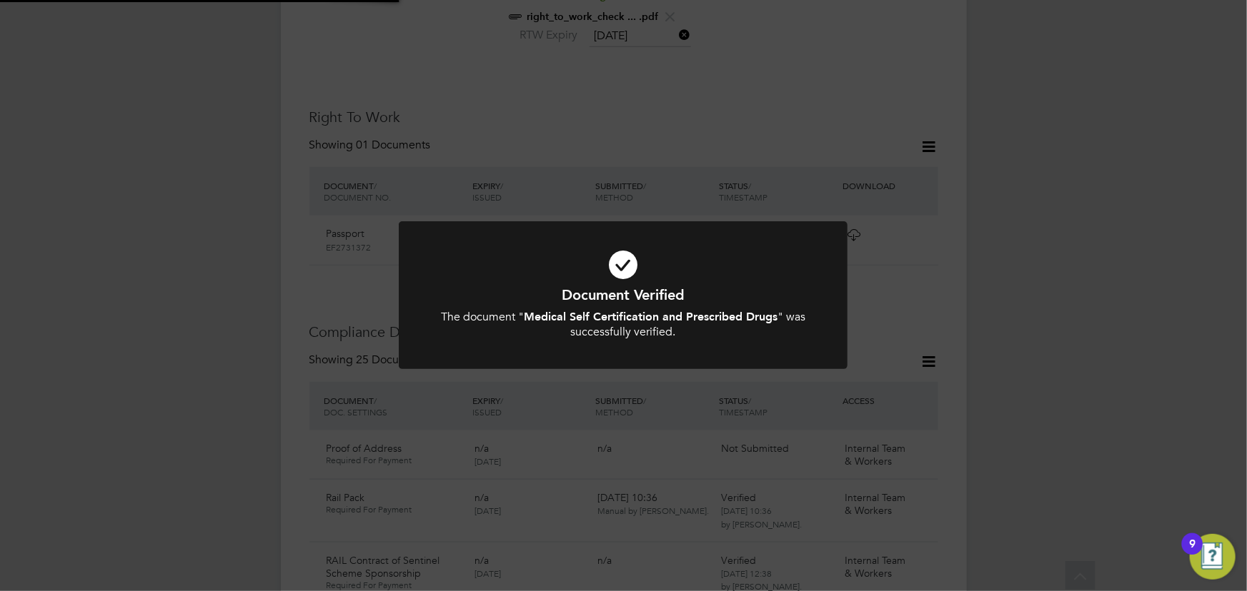
click at [1079, 359] on div "Document Verified The document " Medical Self Certification and Prescribed Drug…" at bounding box center [623, 295] width 1247 height 591
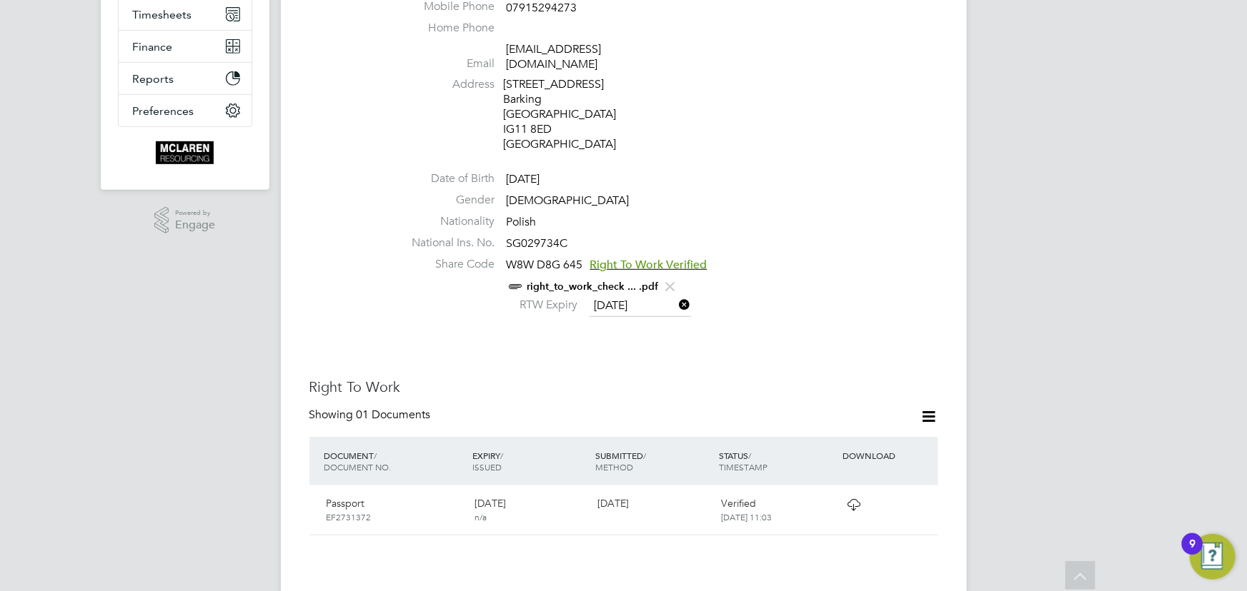
scroll to position [7, 0]
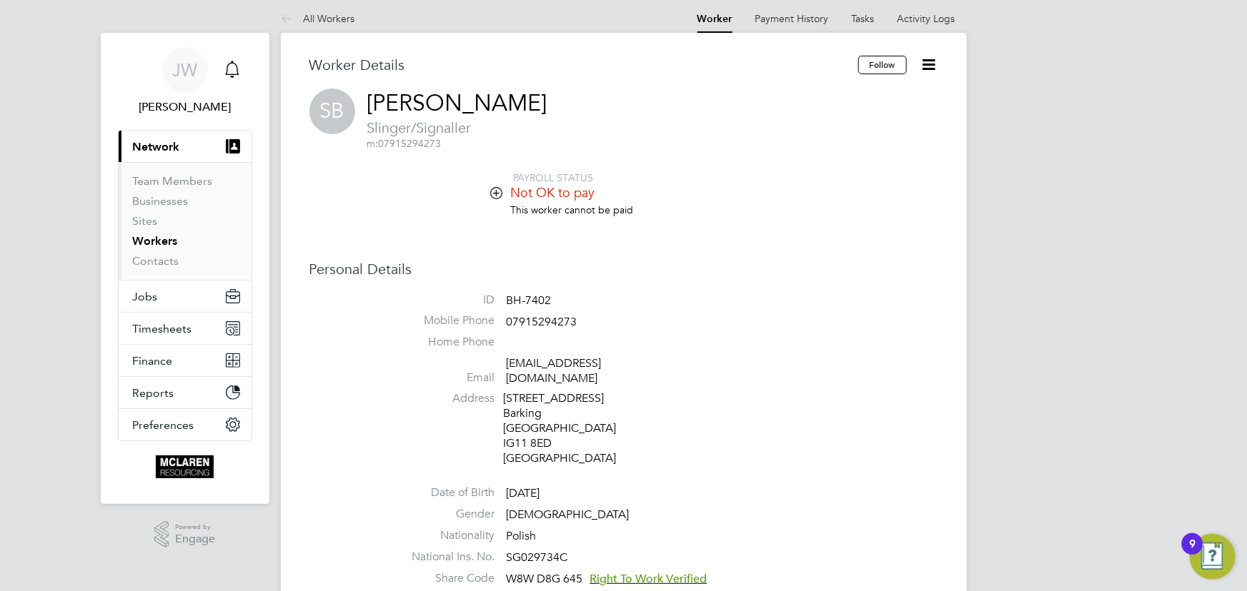
click at [925, 69] on icon at bounding box center [929, 65] width 18 height 18
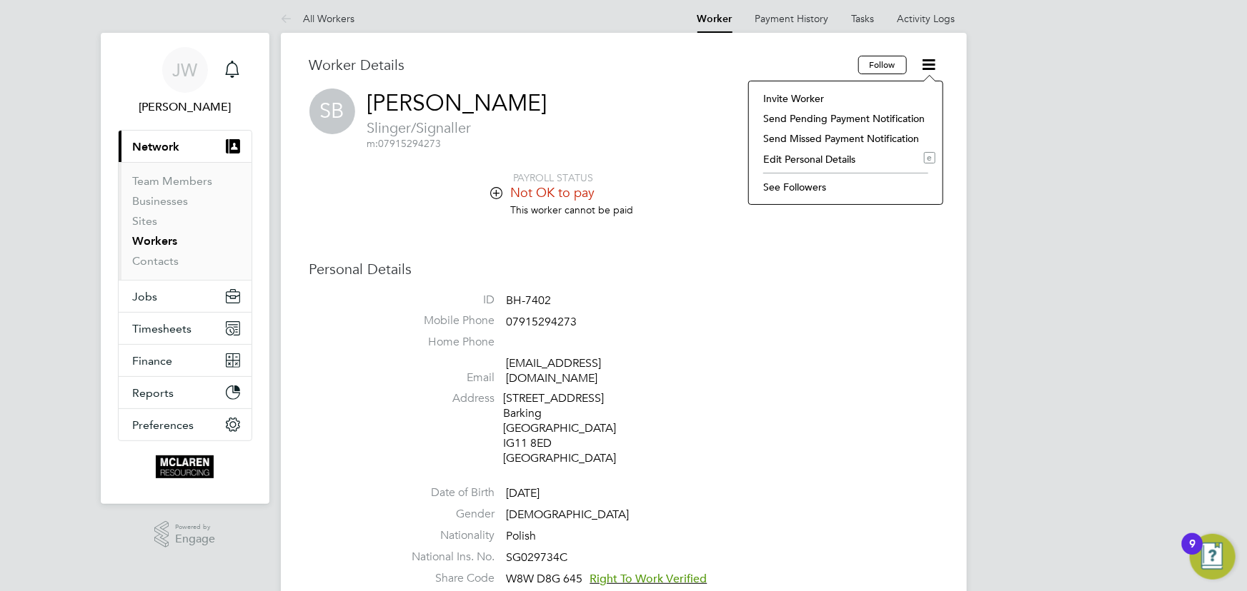
click at [806, 158] on li "Edit Personal Details e" at bounding box center [845, 159] width 179 height 20
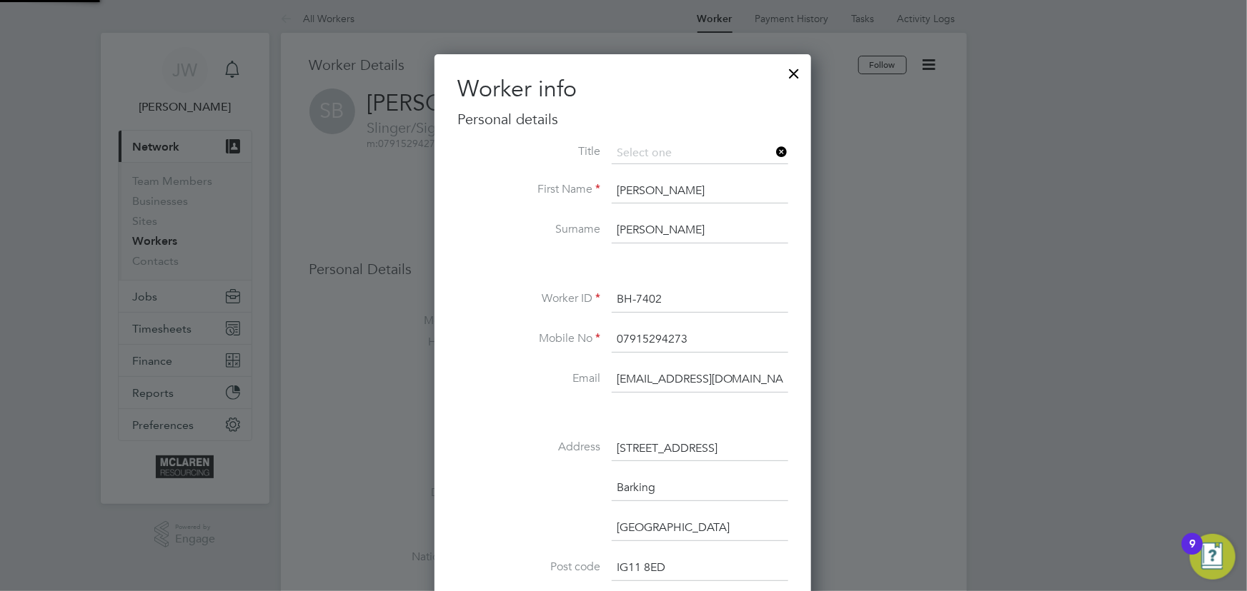
scroll to position [843, 378]
drag, startPoint x: 616, startPoint y: 376, endPoint x: 765, endPoint y: 374, distance: 148.6
click at [765, 374] on input "[EMAIL_ADDRESS][DOMAIN_NAME]" at bounding box center [699, 380] width 176 height 26
type input "burdz"
click at [719, 16] on div at bounding box center [623, 295] width 1247 height 591
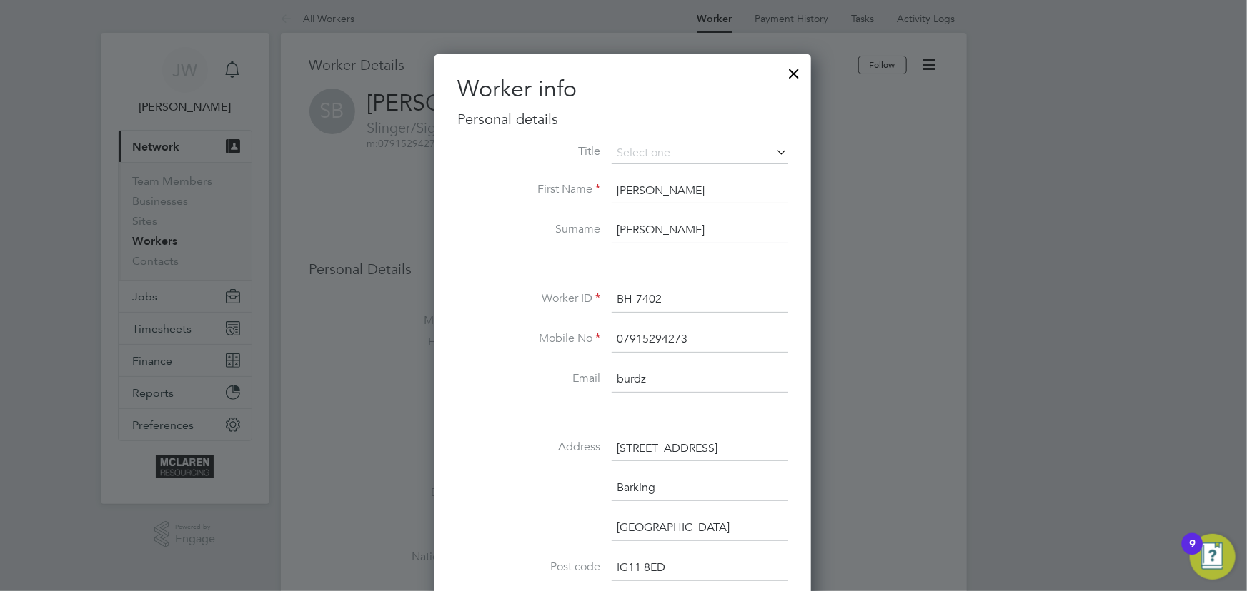
click at [837, 214] on div at bounding box center [623, 295] width 1247 height 591
click at [794, 76] on div at bounding box center [794, 70] width 26 height 26
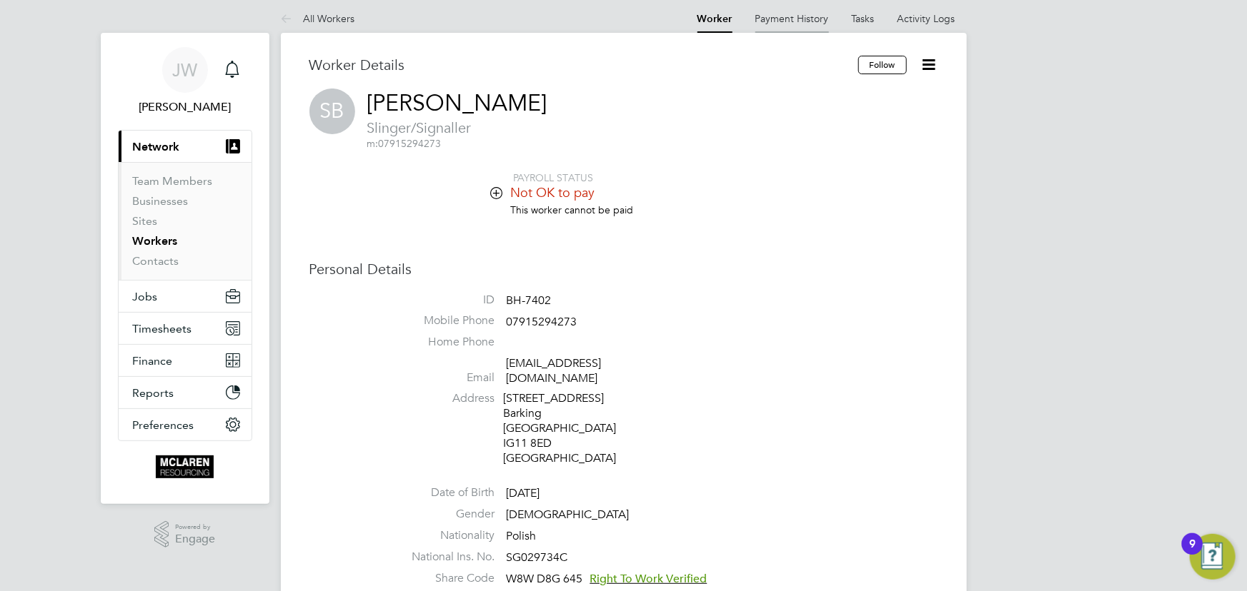
click at [729, 19] on link "Worker" at bounding box center [714, 19] width 35 height 12
click at [924, 21] on link "Activity Logs" at bounding box center [926, 18] width 58 height 13
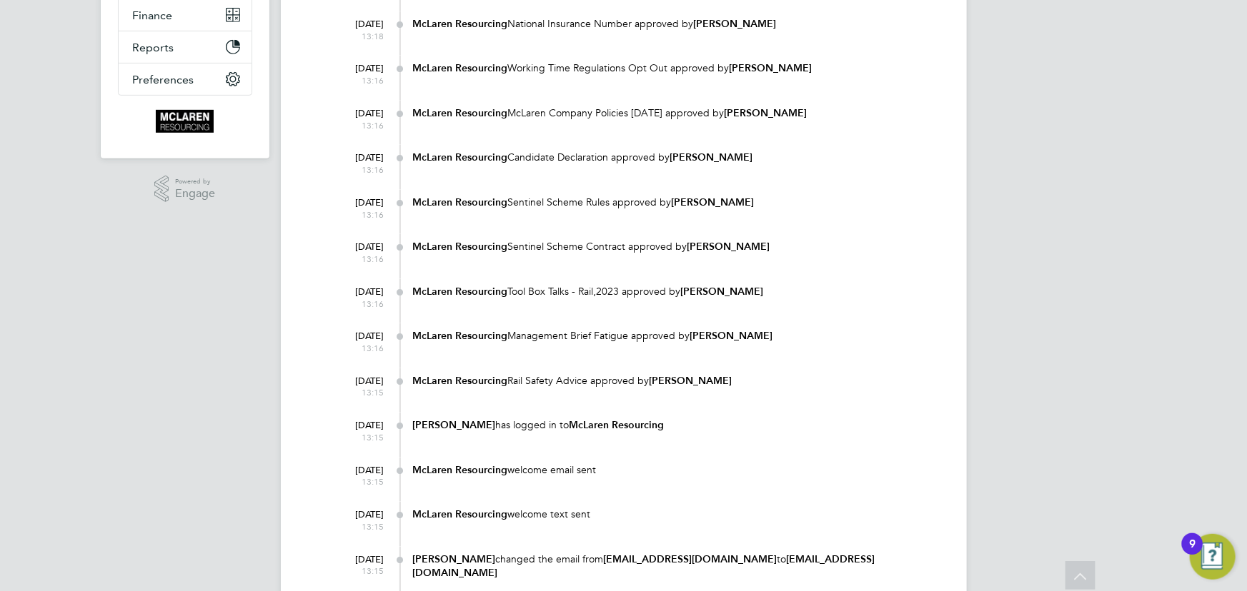
scroll to position [454, 0]
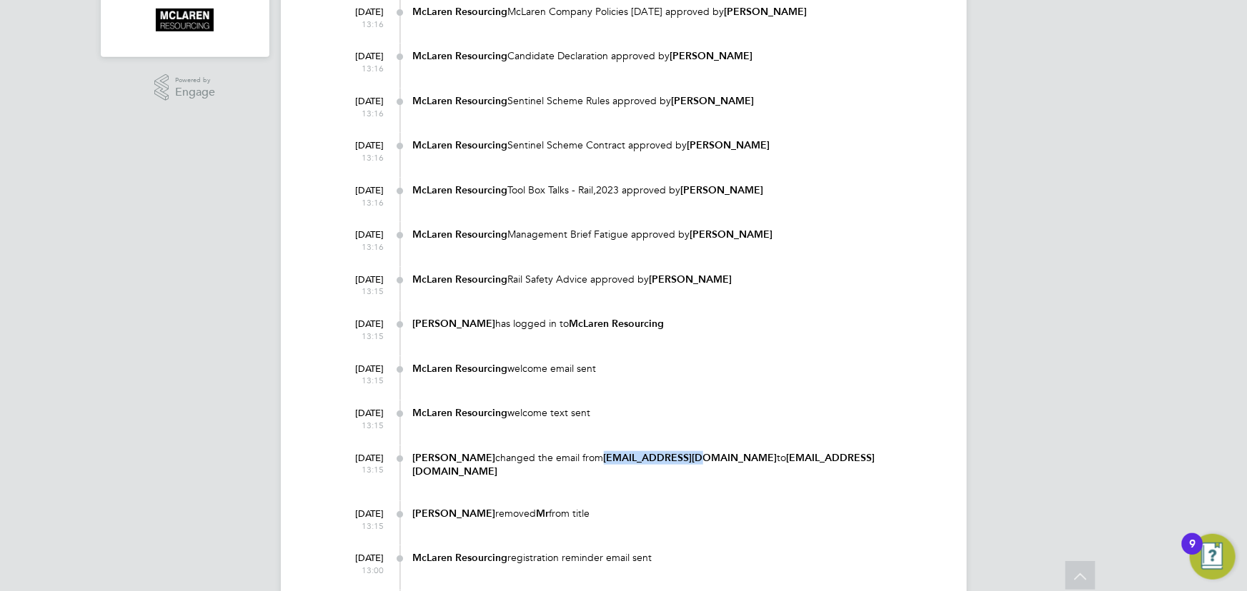
drag, startPoint x: 594, startPoint y: 462, endPoint x: 688, endPoint y: 460, distance: 93.6
click at [688, 460] on div "[PERSON_NAME] changed the email from [EMAIL_ADDRESS][DOMAIN_NAME] to [PERSON_NA…" at bounding box center [675, 464] width 525 height 27
copy b "[EMAIL_ADDRESS][DOMAIN_NAME]"
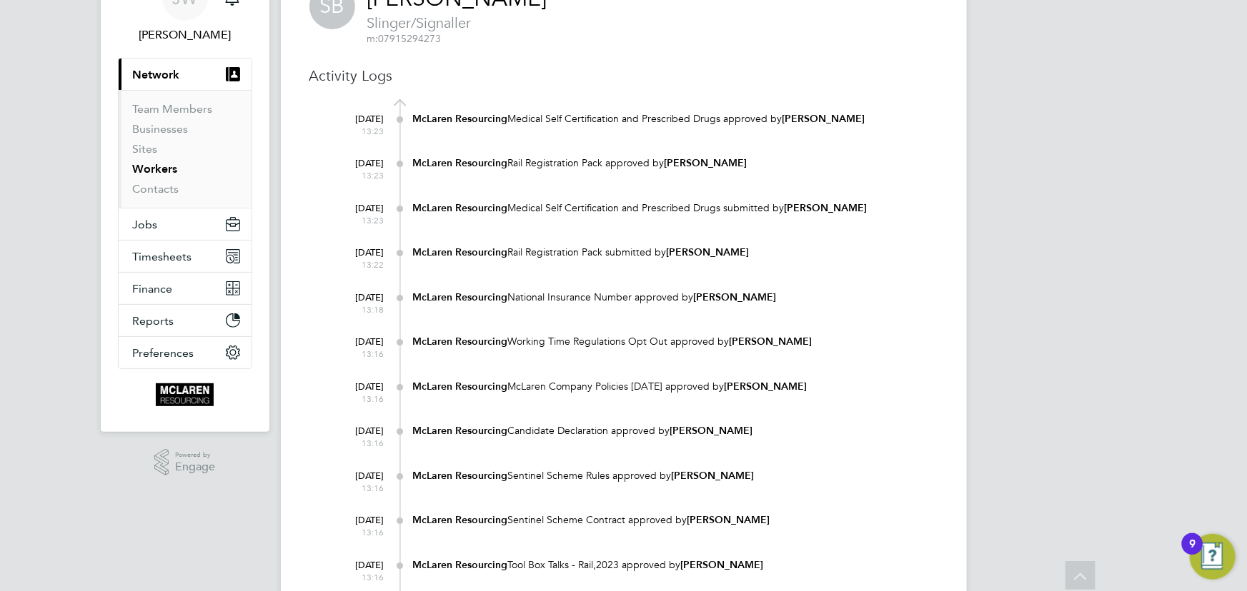
scroll to position [0, 0]
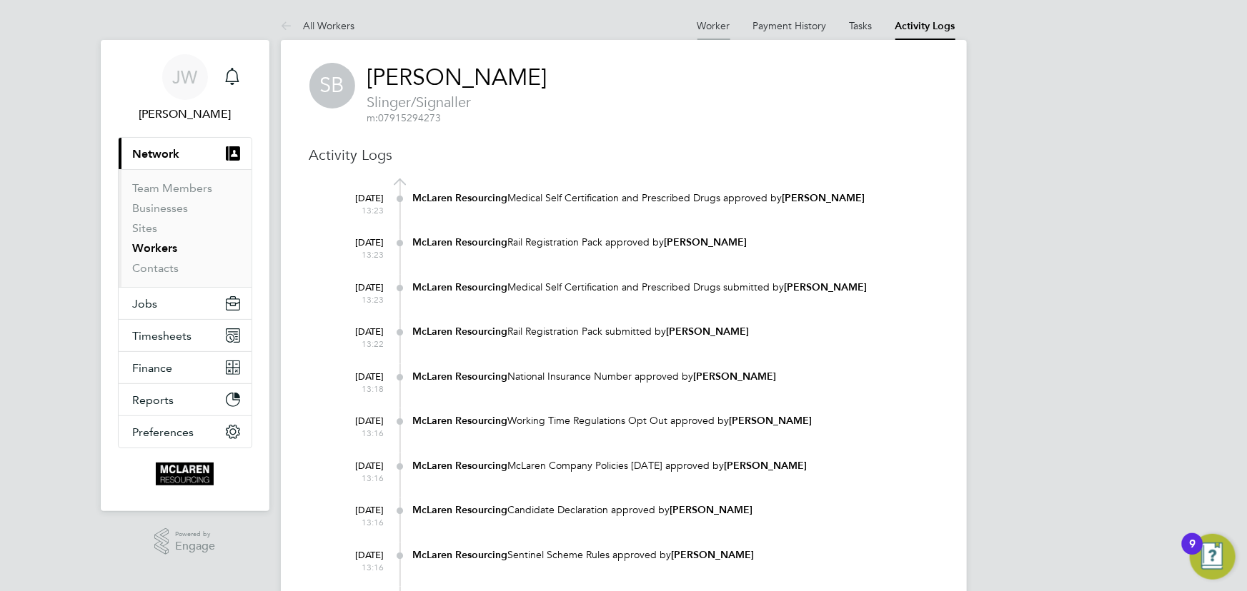
click at [704, 24] on link "Worker" at bounding box center [713, 25] width 33 height 13
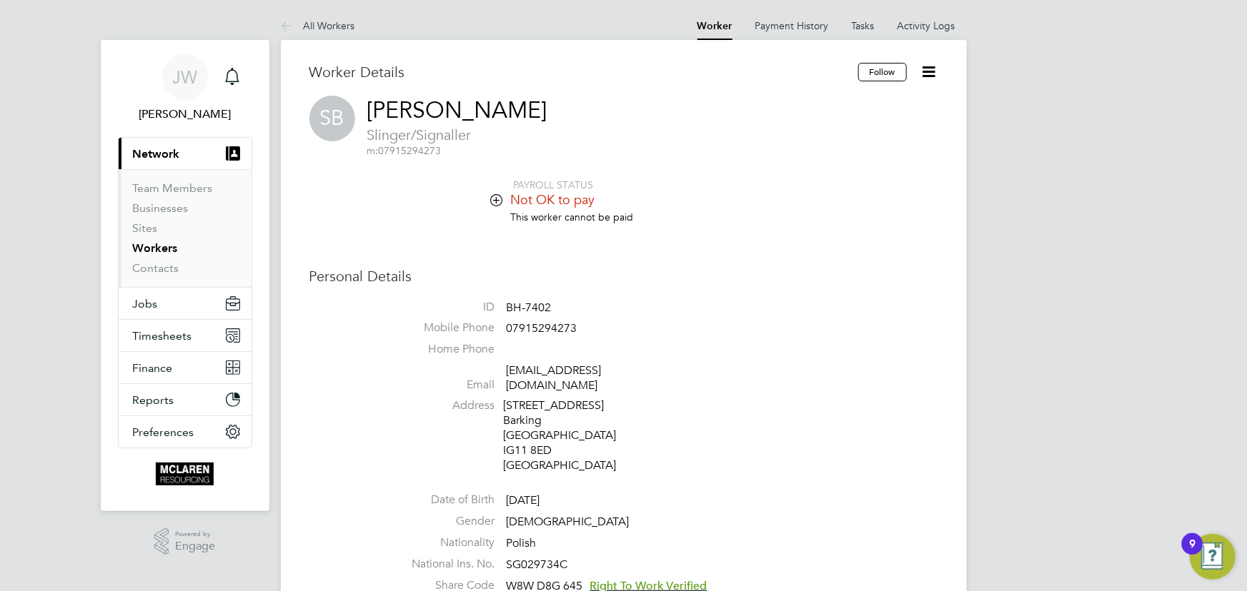
click at [926, 71] on icon at bounding box center [929, 72] width 18 height 18
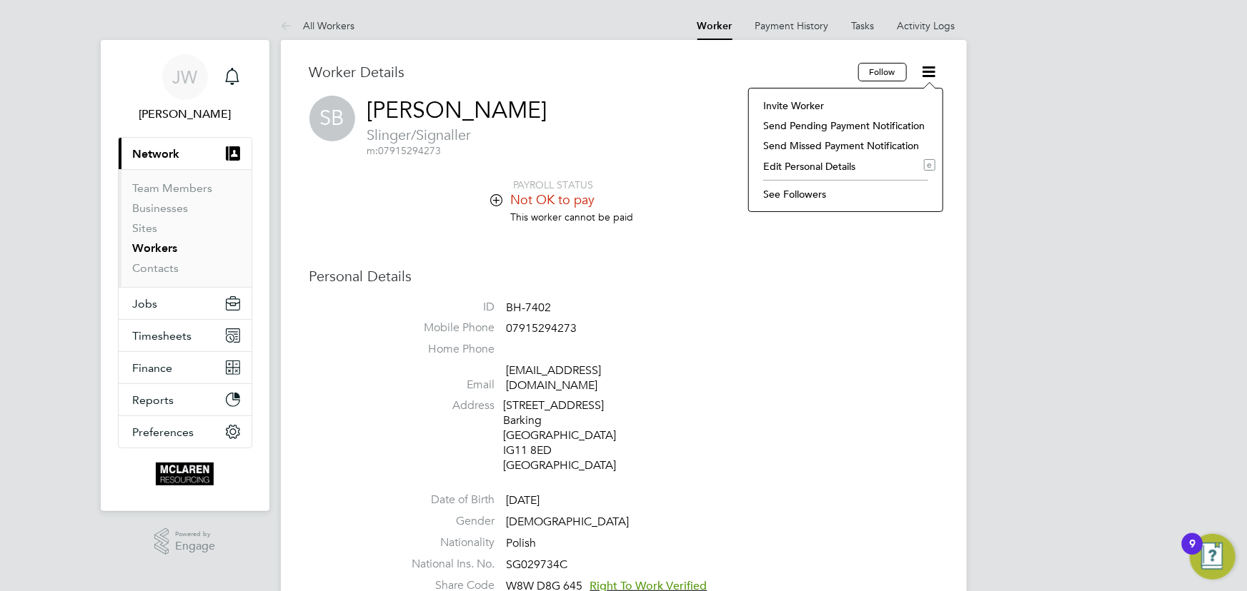
click at [839, 160] on li "Edit Personal Details e" at bounding box center [845, 166] width 179 height 20
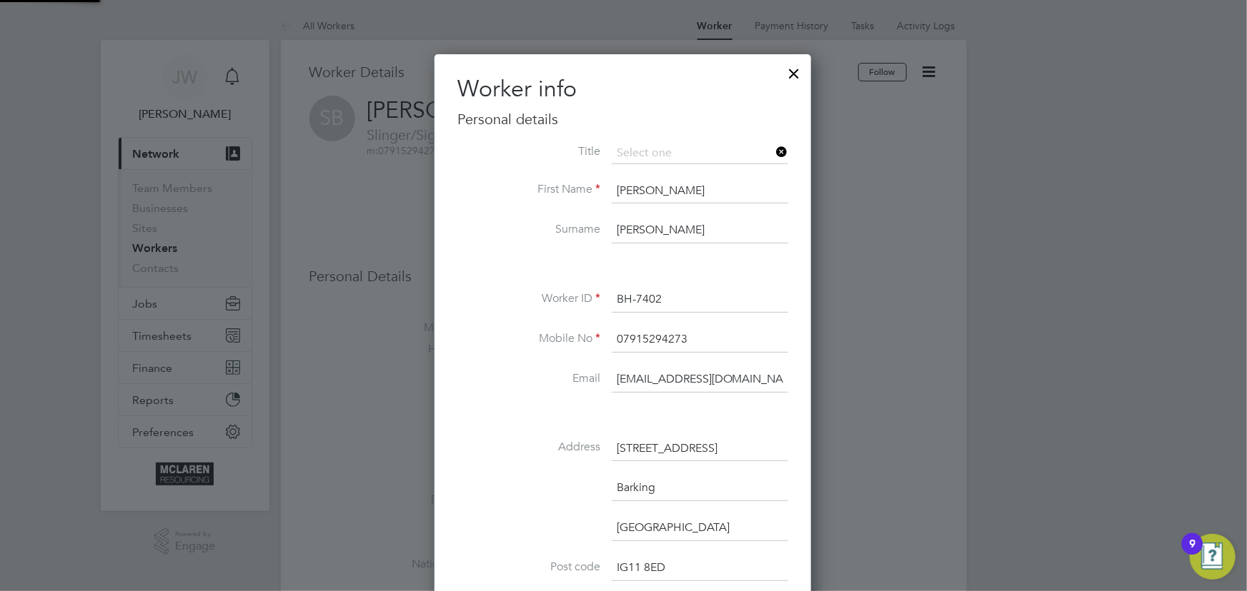
scroll to position [843, 378]
drag, startPoint x: 616, startPoint y: 376, endPoint x: 817, endPoint y: 379, distance: 200.7
paste input "[EMAIL_ADDRESS][DOMAIN_NAME]"
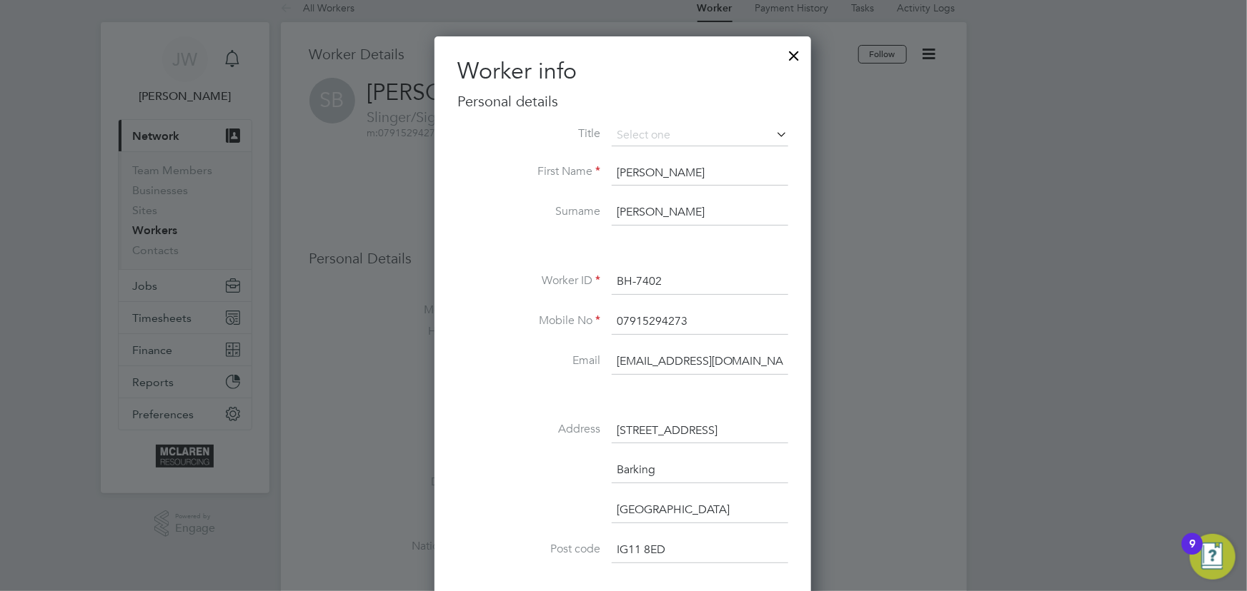
scroll to position [454, 0]
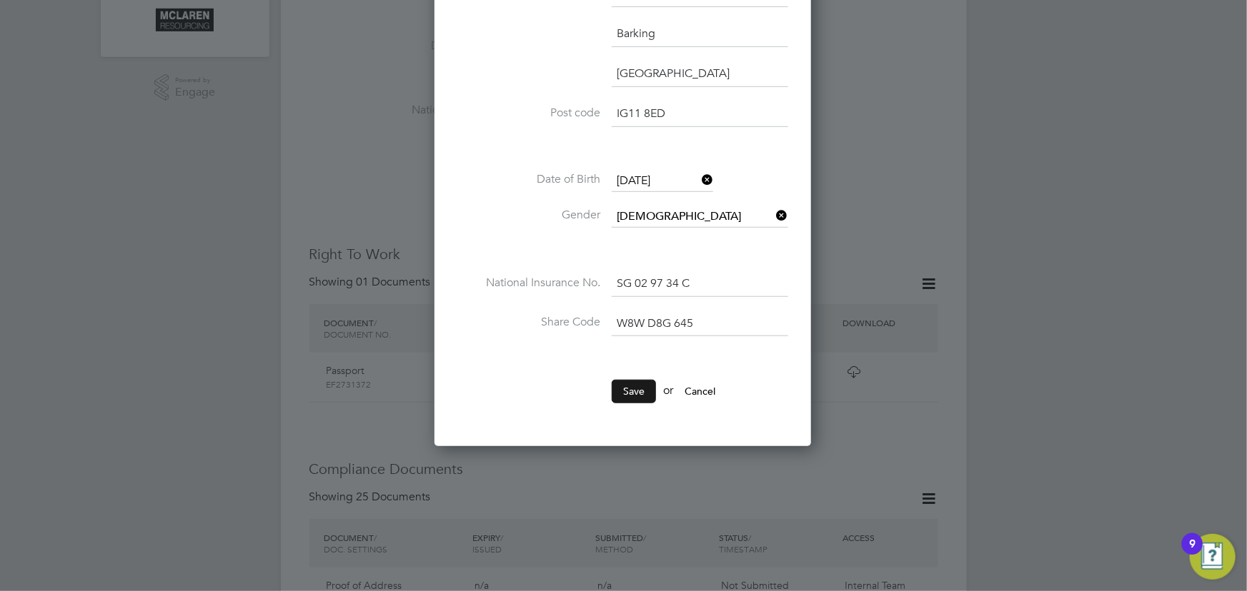
type input "[EMAIL_ADDRESS][DOMAIN_NAME]"
click at [638, 392] on button "Save" at bounding box center [633, 391] width 44 height 23
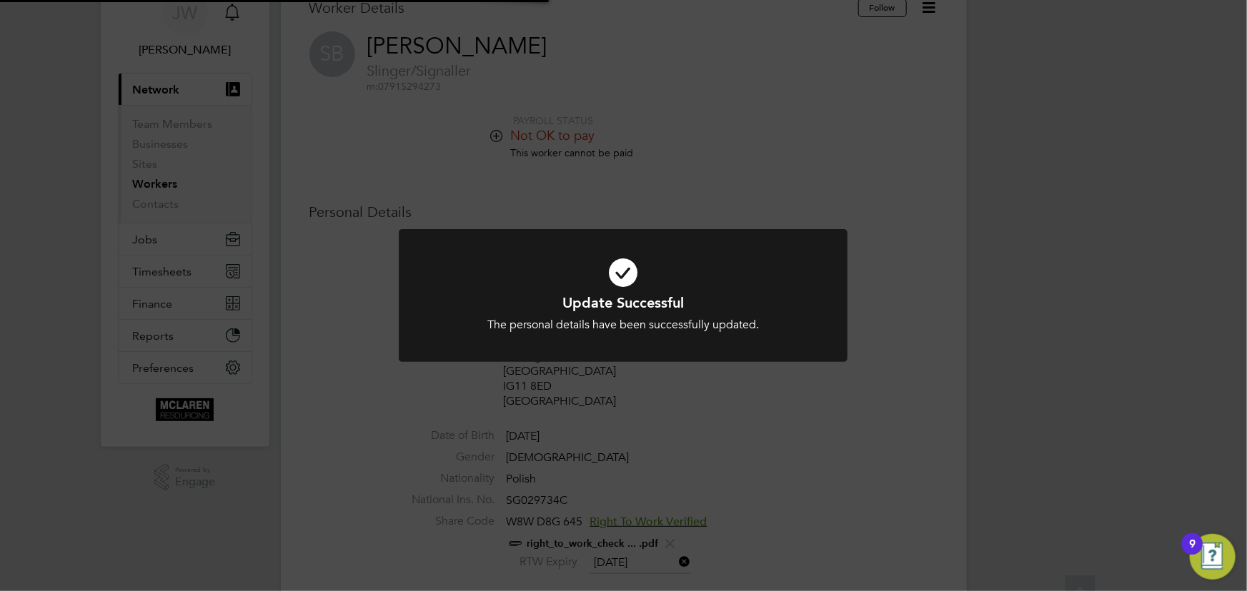
scroll to position [0, 0]
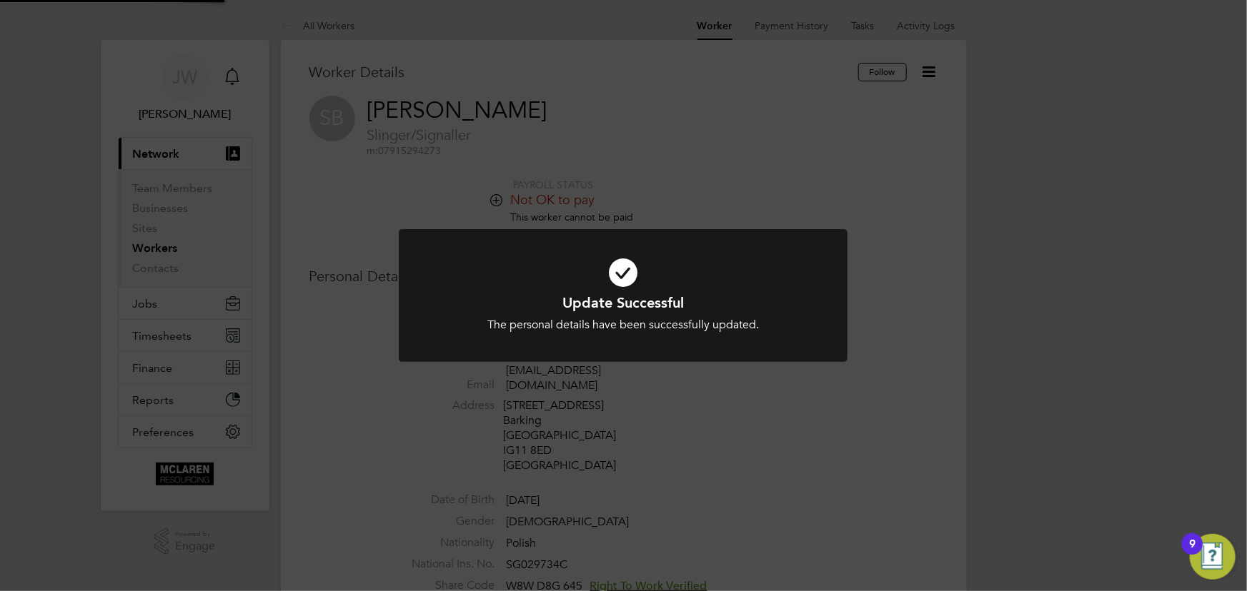
drag, startPoint x: 1027, startPoint y: 332, endPoint x: 1021, endPoint y: 339, distance: 9.1
click at [1027, 331] on div "Update Successful The personal details have been successfully updated. Cancel O…" at bounding box center [623, 295] width 1247 height 591
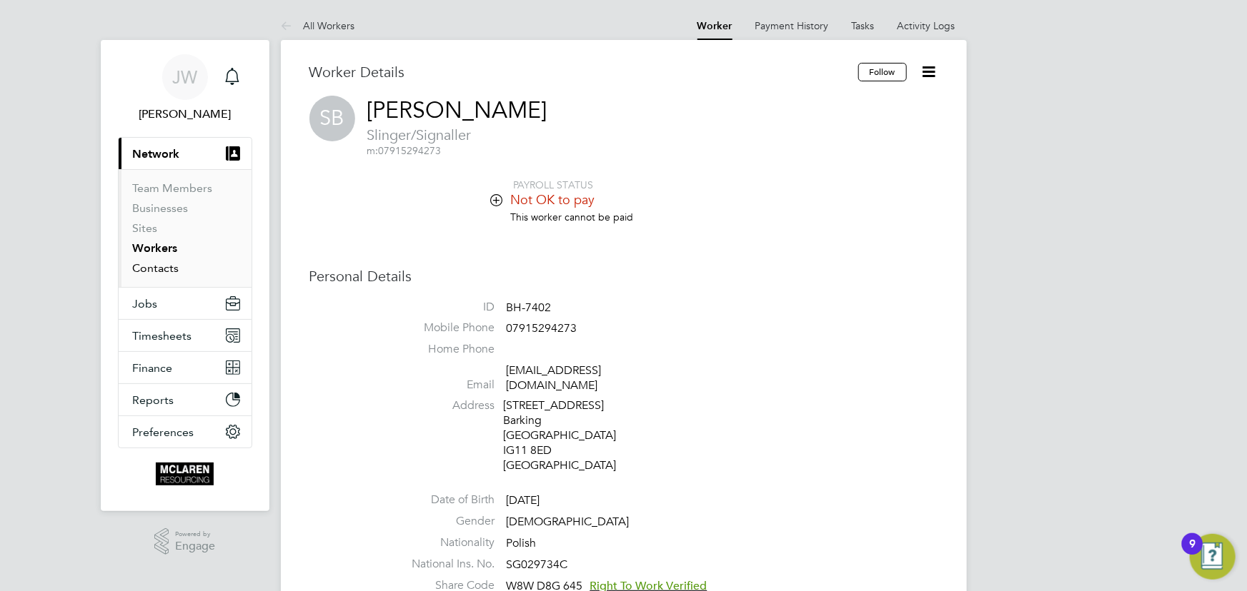
click at [149, 269] on link "Contacts" at bounding box center [156, 268] width 46 height 14
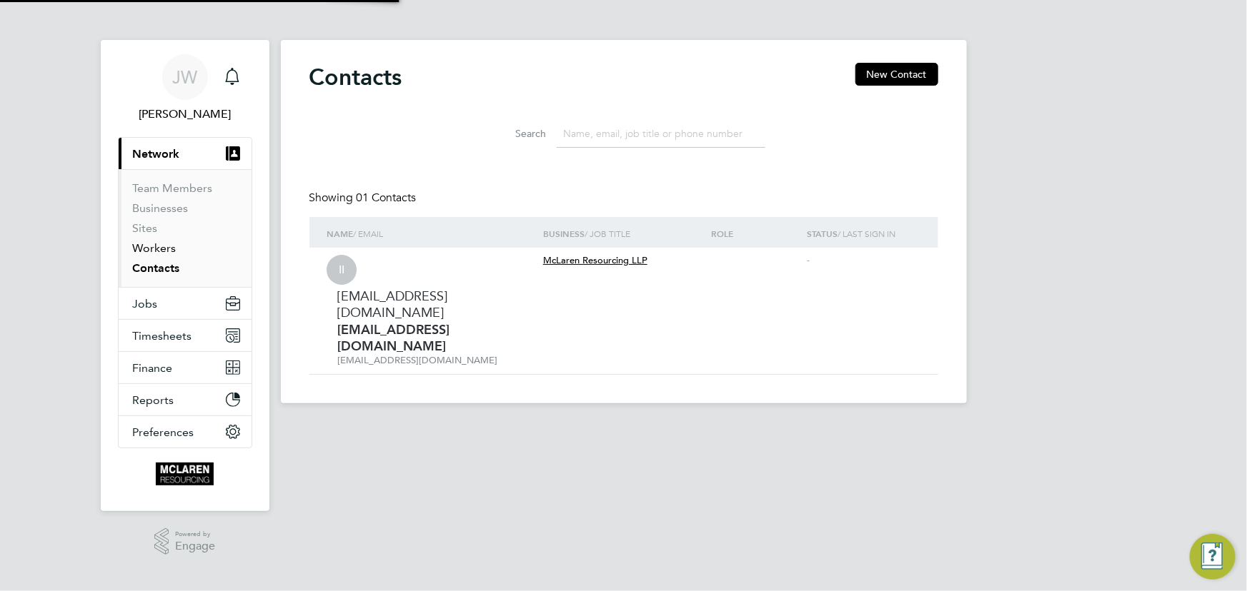
drag, startPoint x: 154, startPoint y: 246, endPoint x: 234, endPoint y: 248, distance: 80.0
click at [154, 246] on link "Workers" at bounding box center [155, 248] width 44 height 14
